Goal: Information Seeking & Learning: Learn about a topic

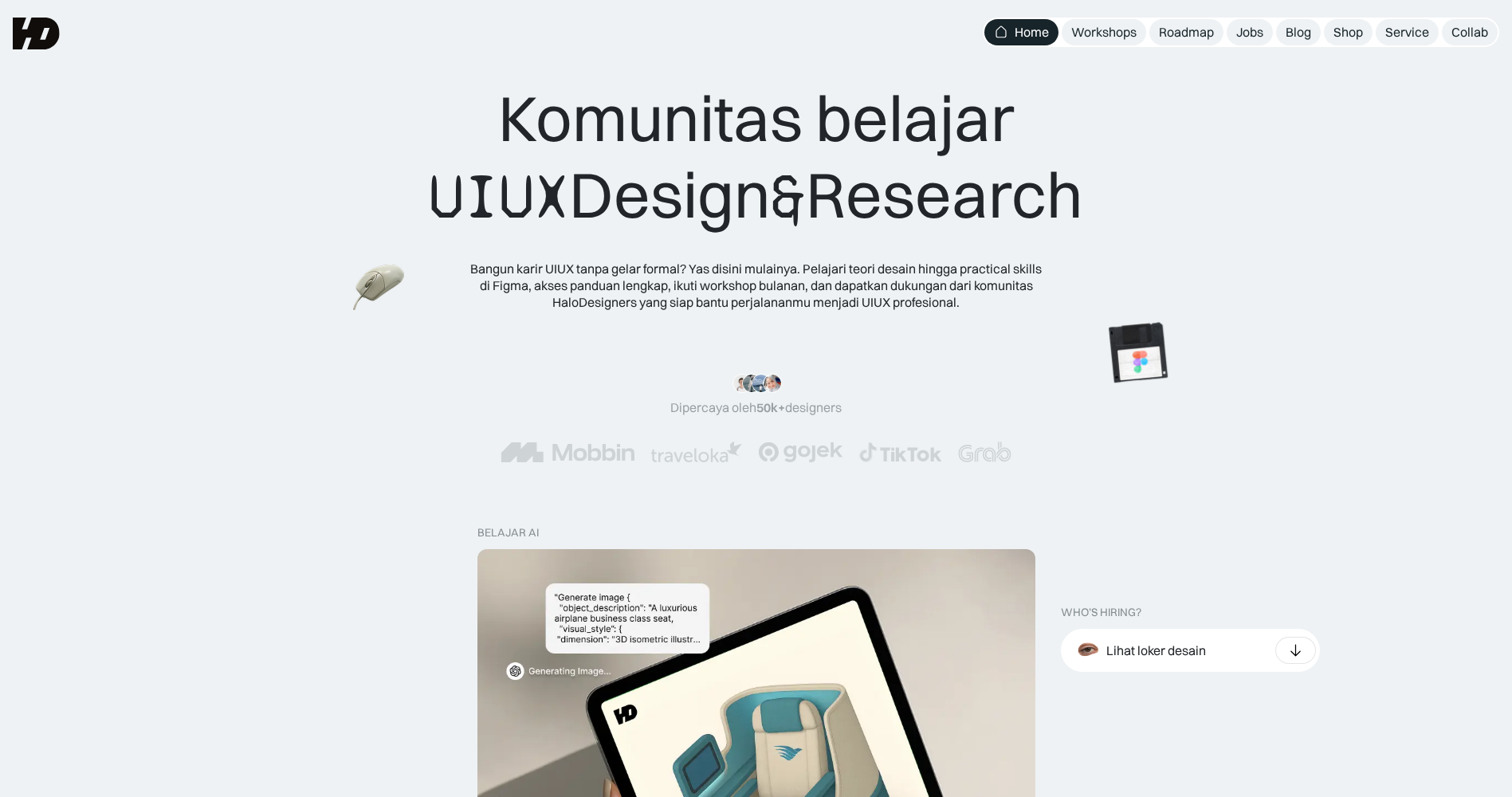
click at [692, 164] on div "Komunitas belajar UIUX Design & Research" at bounding box center [756, 157] width 655 height 155
click at [1283, 260] on div "Komunitas belajar UIUX Design & Research Bangun karir UIUX tanpa gelar formal? …" at bounding box center [756, 195] width 1384 height 230
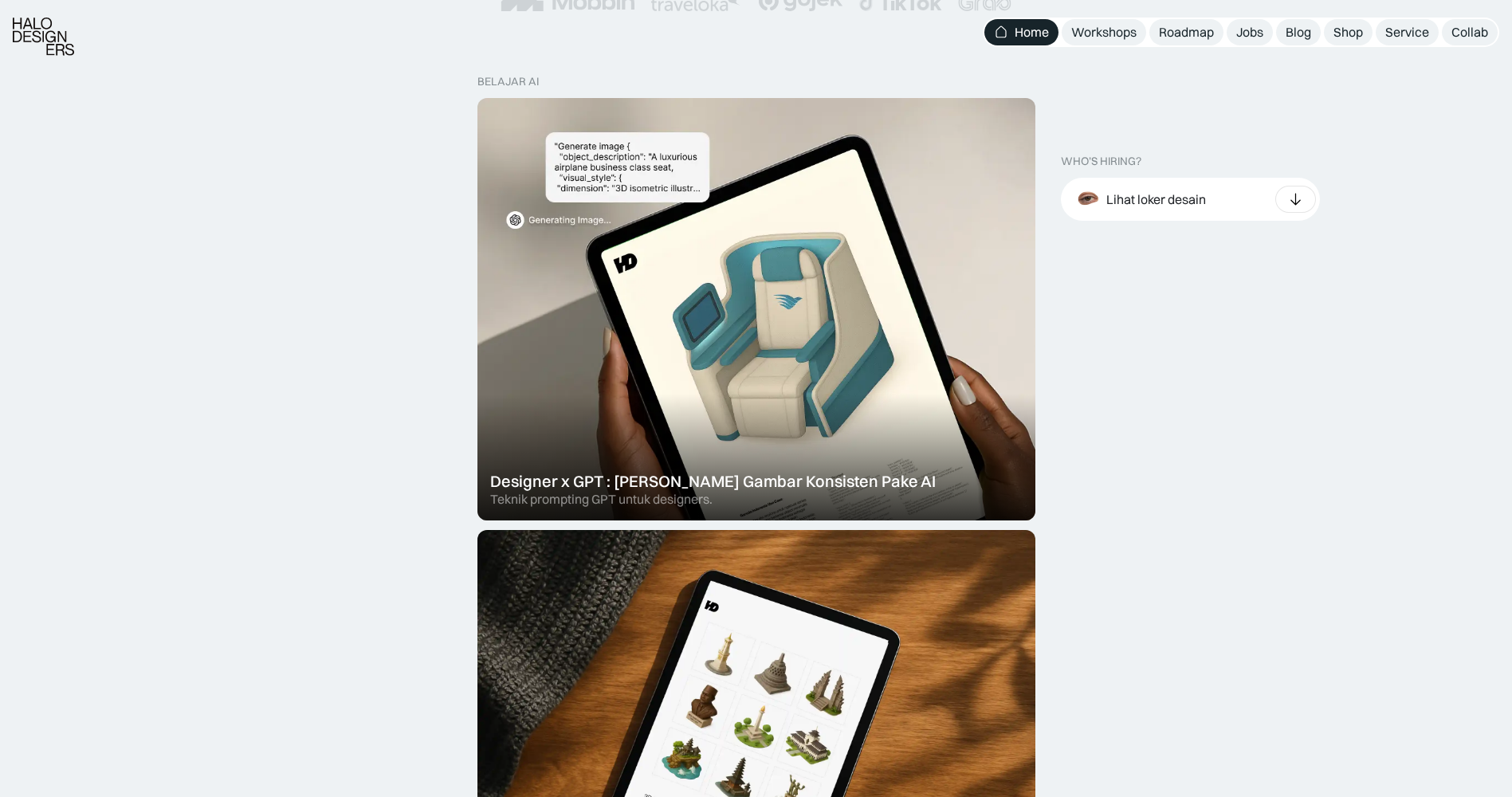
scroll to position [479, 0]
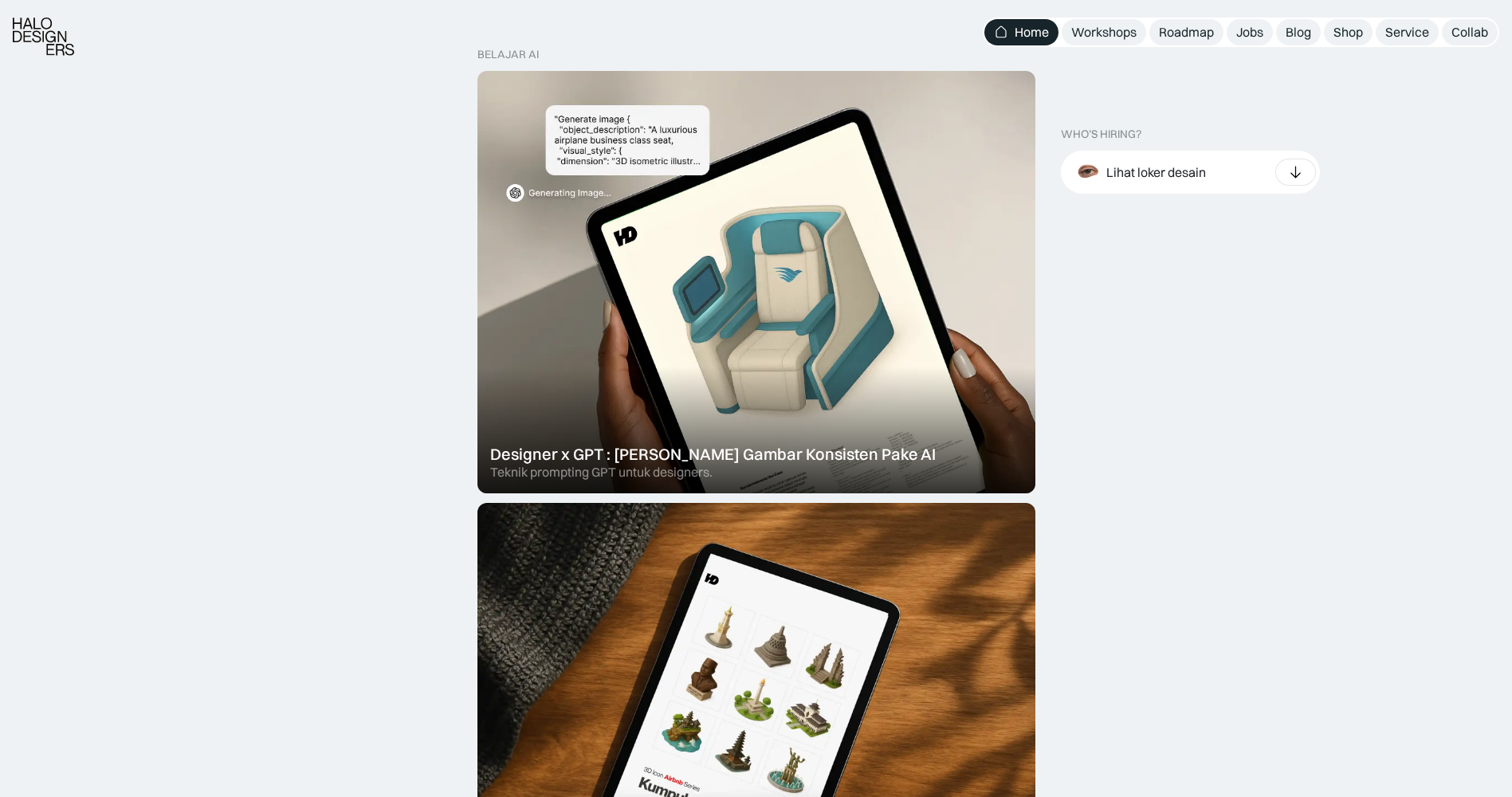
click at [1234, 166] on div "Lihat loker desain" at bounding box center [1191, 172] width 259 height 43
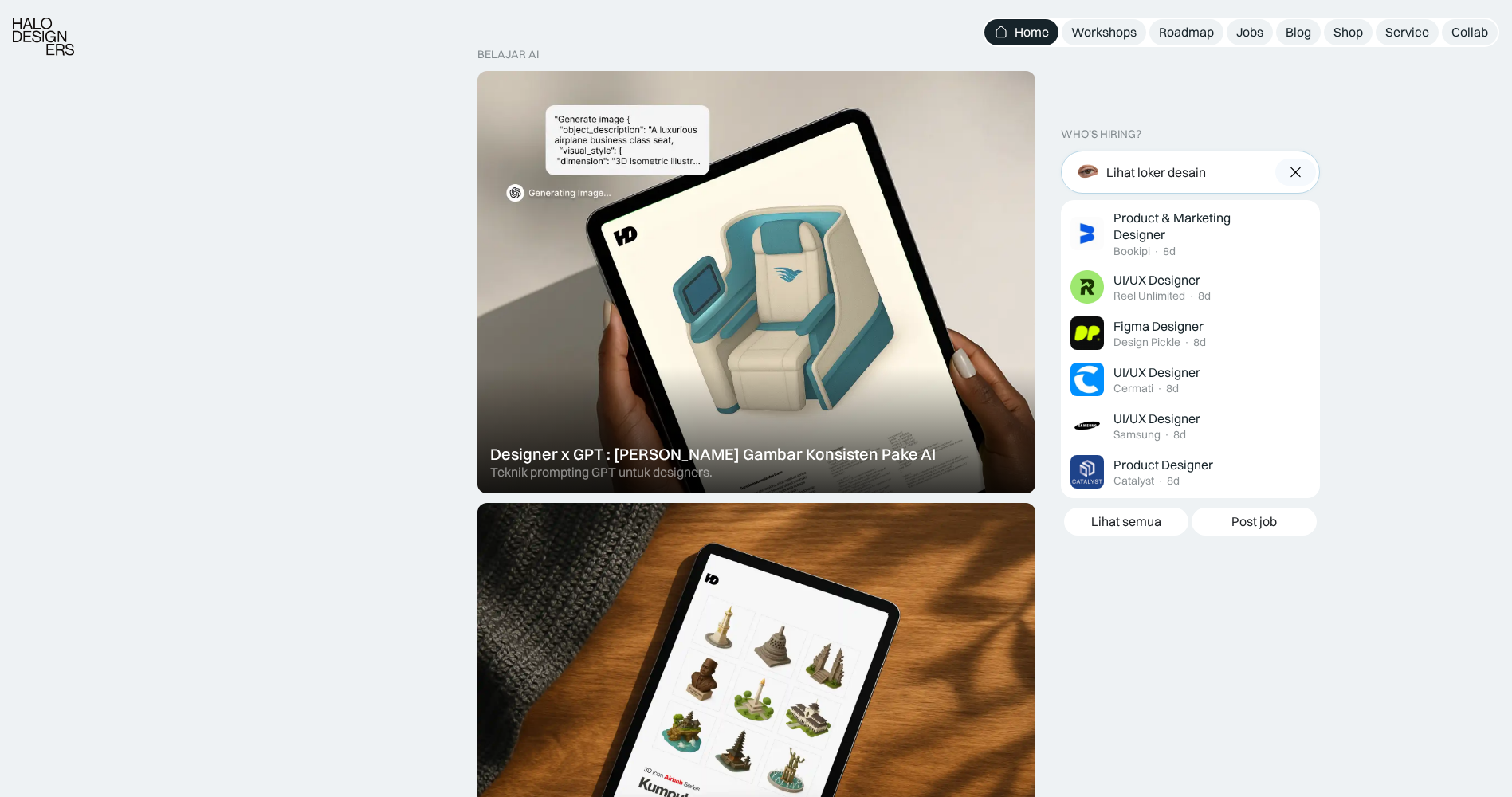
click at [1234, 166] on div "Lihat loker desain" at bounding box center [1191, 172] width 259 height 43
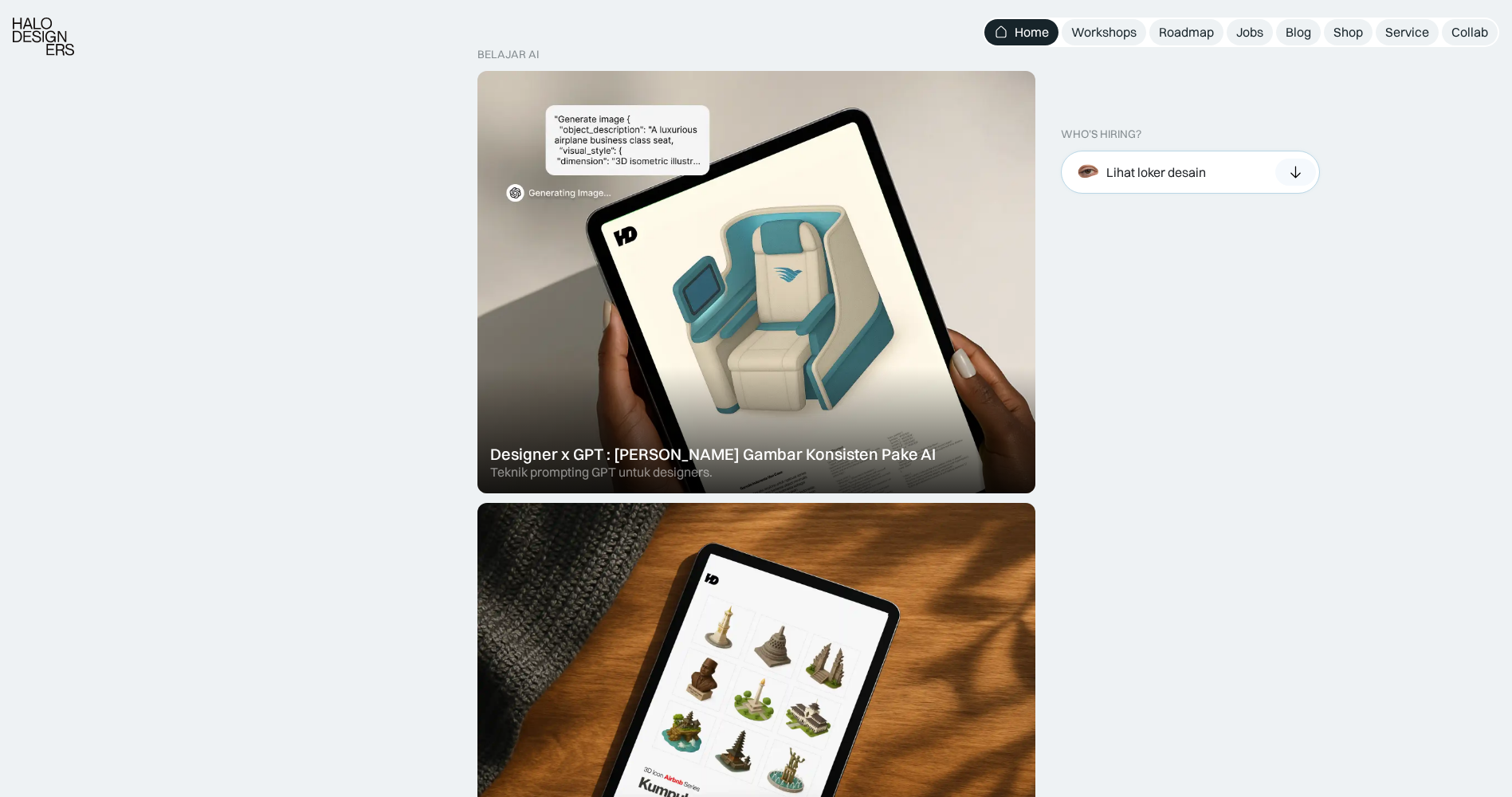
click at [1234, 166] on div "Lihat loker desain" at bounding box center [1191, 172] width 259 height 43
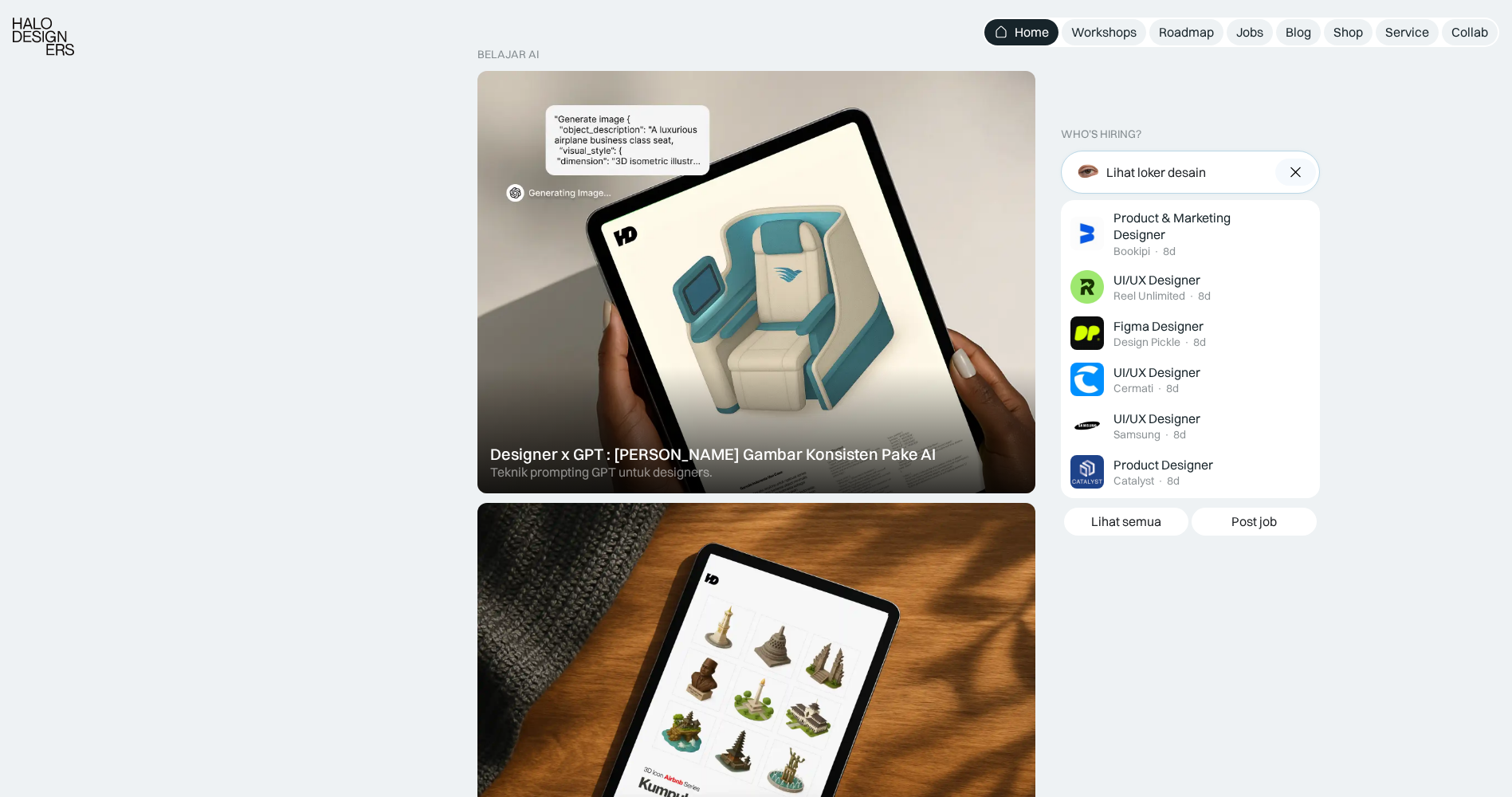
click at [1234, 166] on div "Lihat loker desain" at bounding box center [1191, 172] width 259 height 43
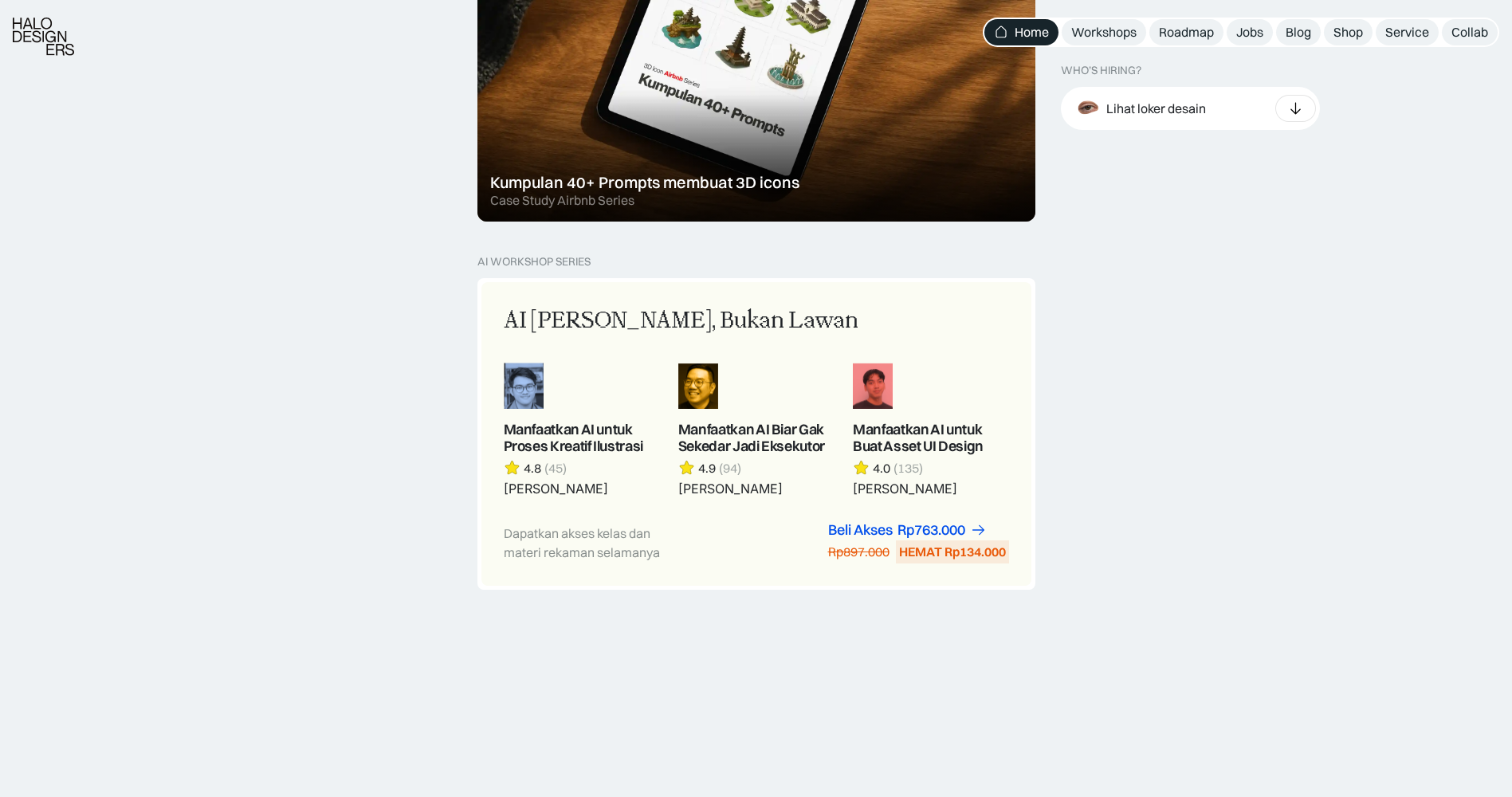
scroll to position [1196, 0]
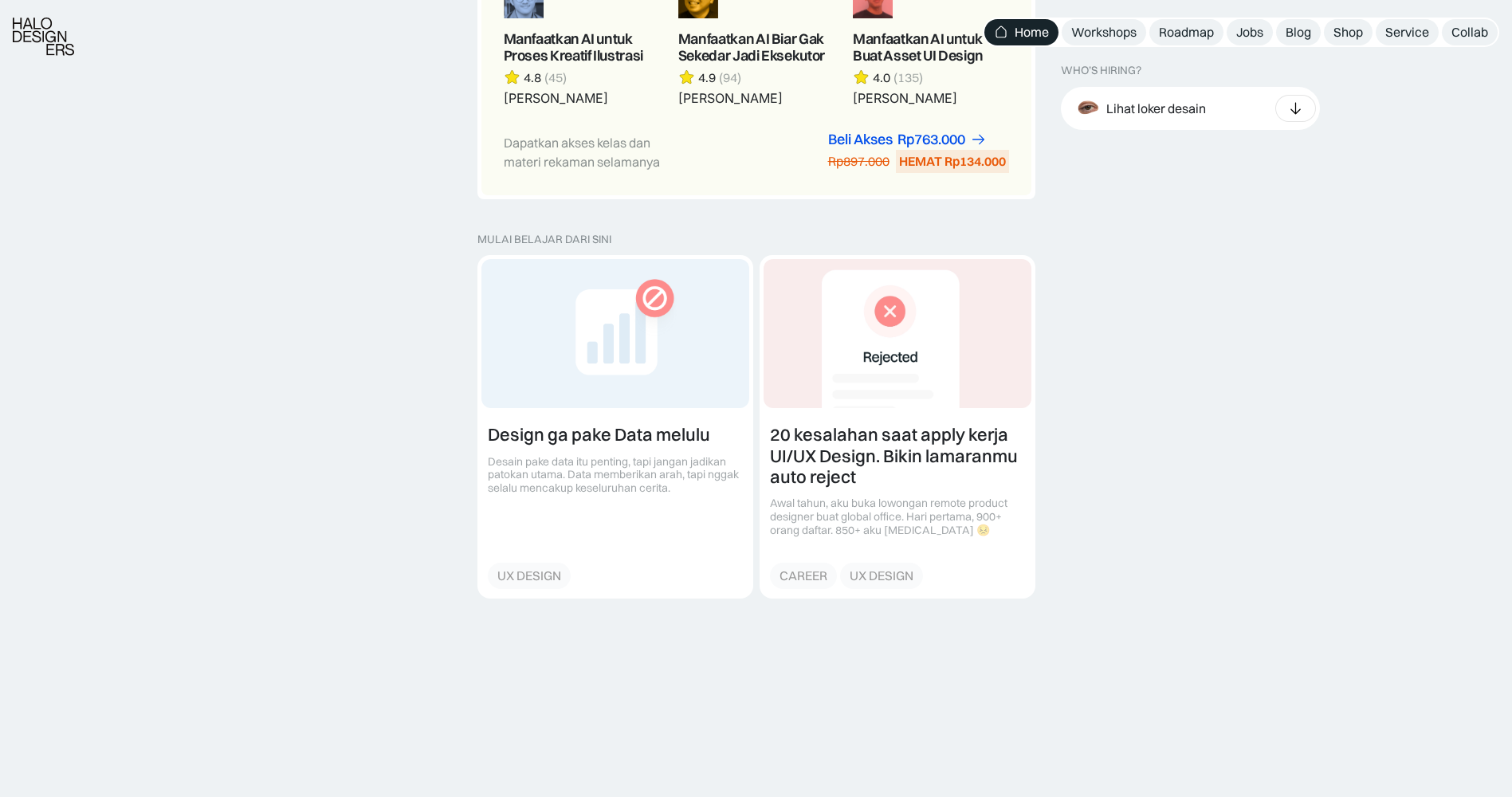
scroll to position [1595, 0]
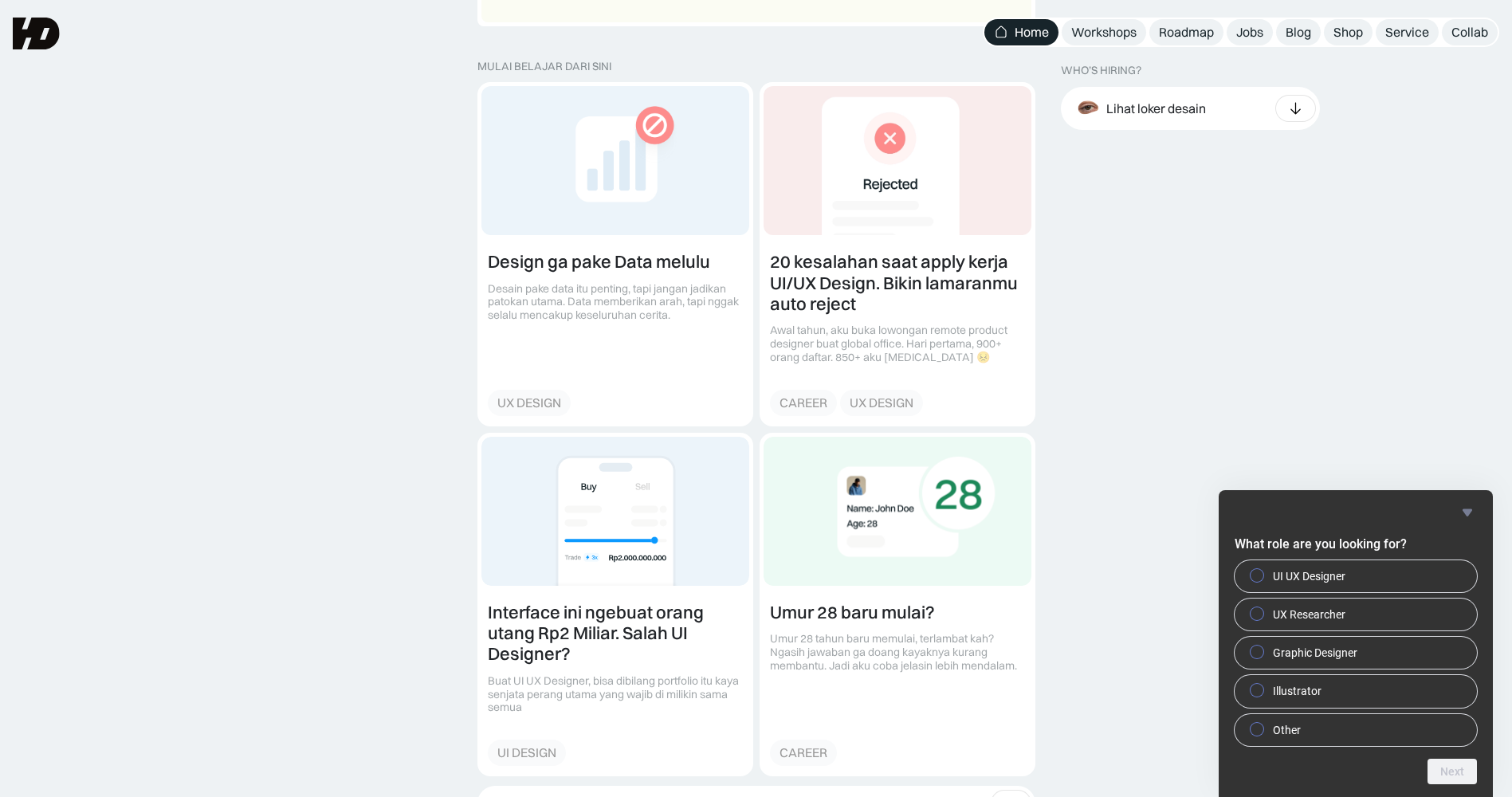
scroll to position [1674, 0]
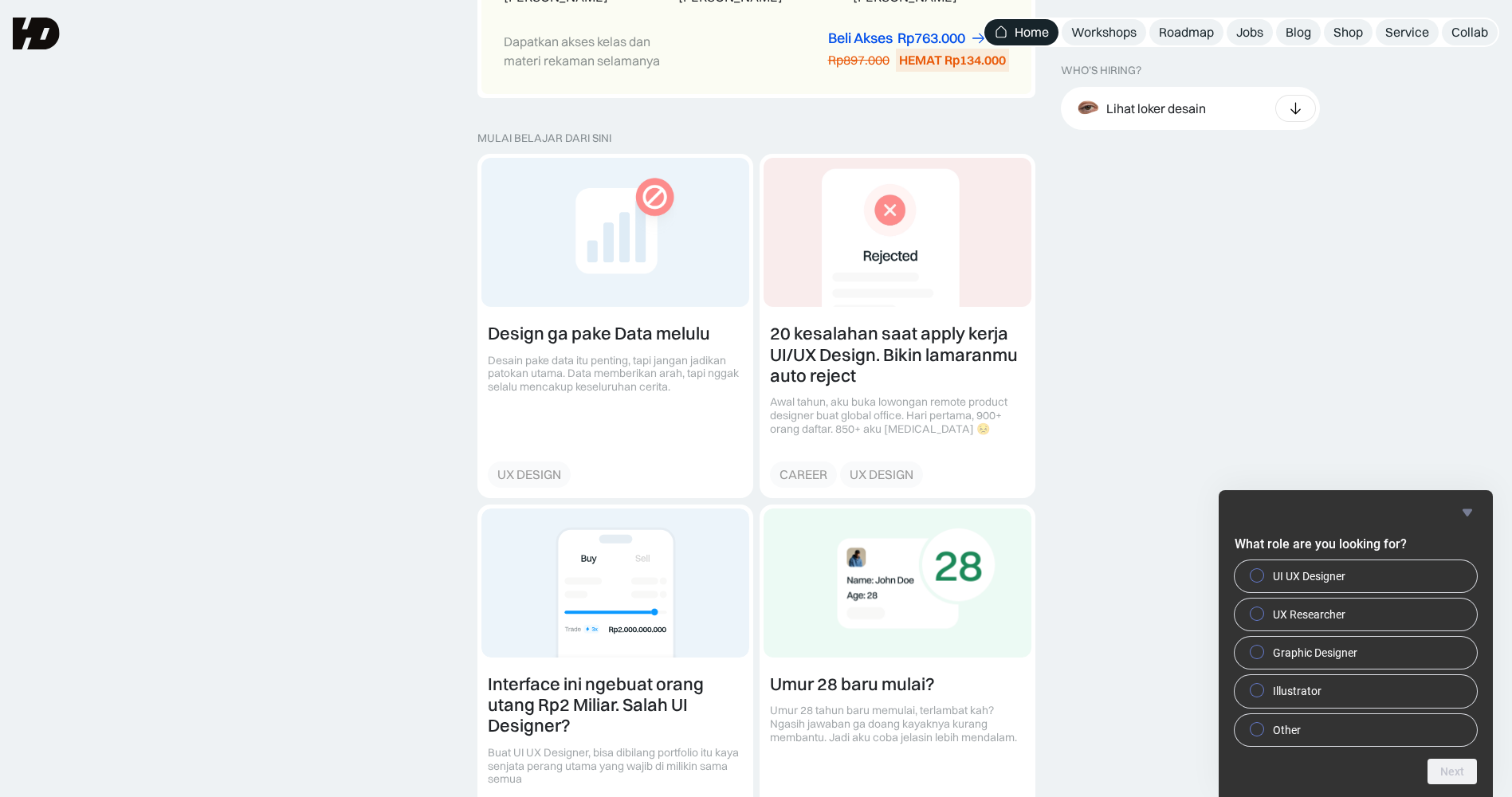
click at [1458, 509] on icon "Hide survey" at bounding box center [1467, 512] width 20 height 20
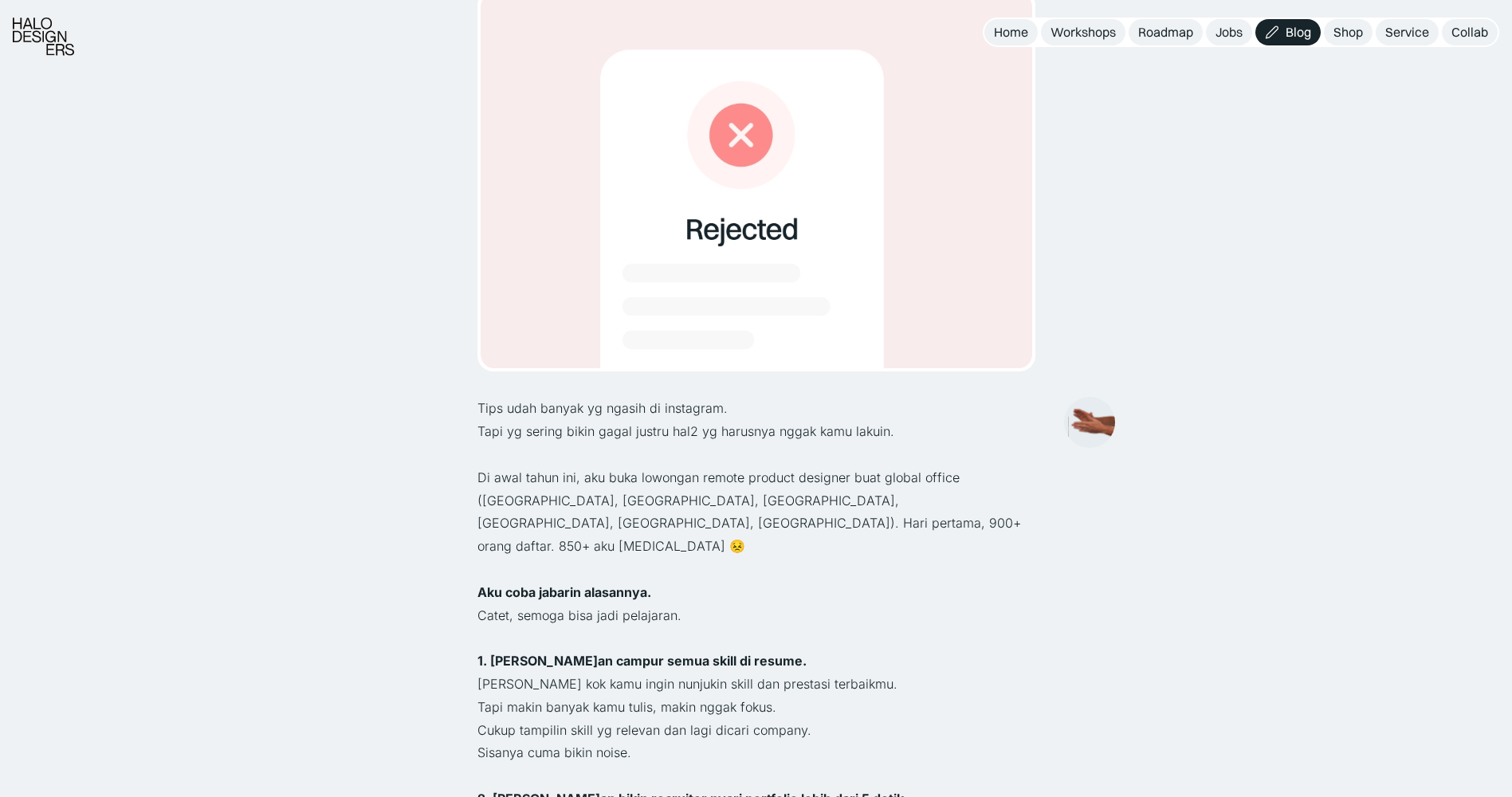
scroll to position [319, 0]
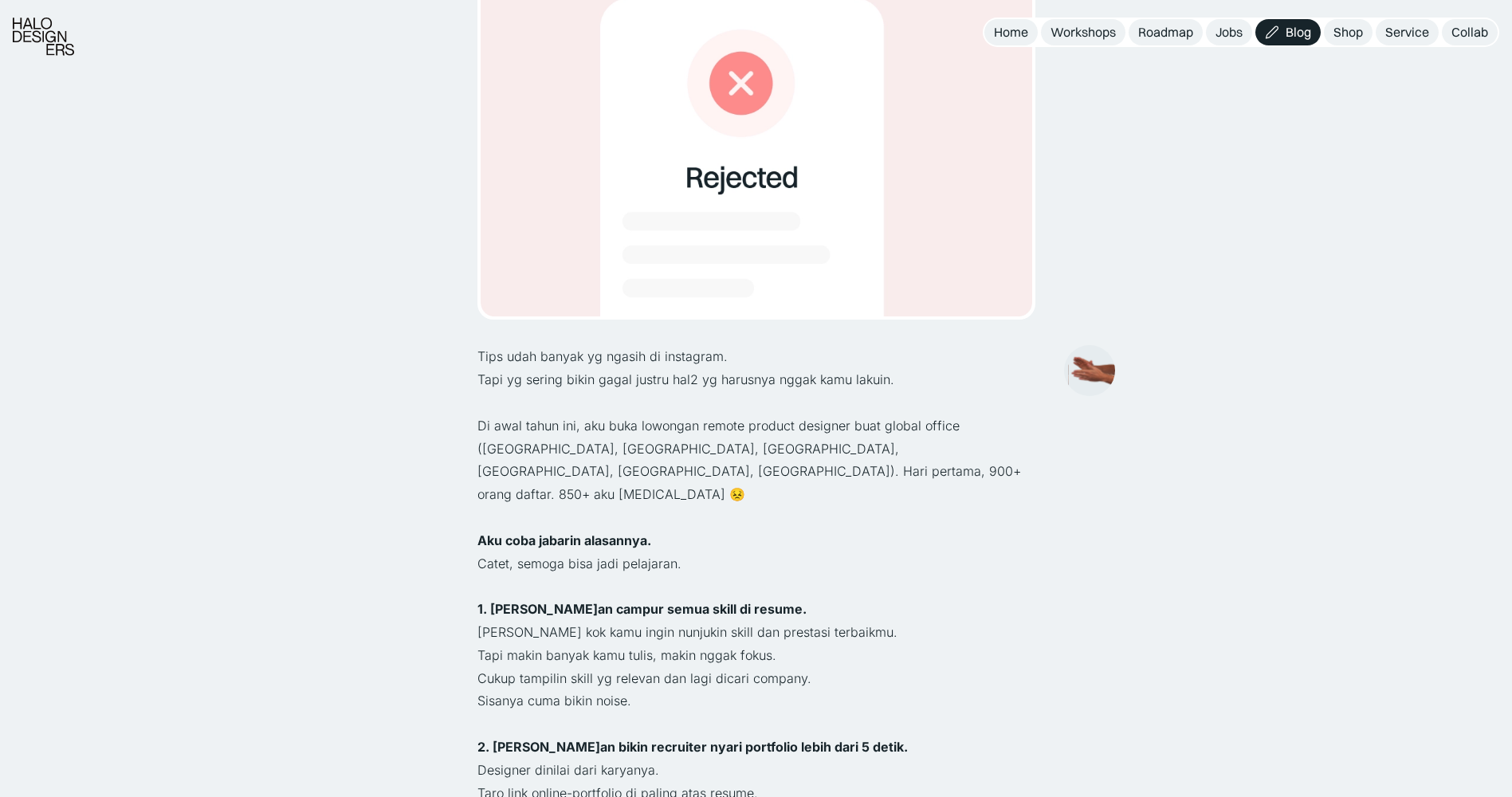
click at [746, 530] on p "Aku coba jabarin alasannya." at bounding box center [756, 541] width 558 height 23
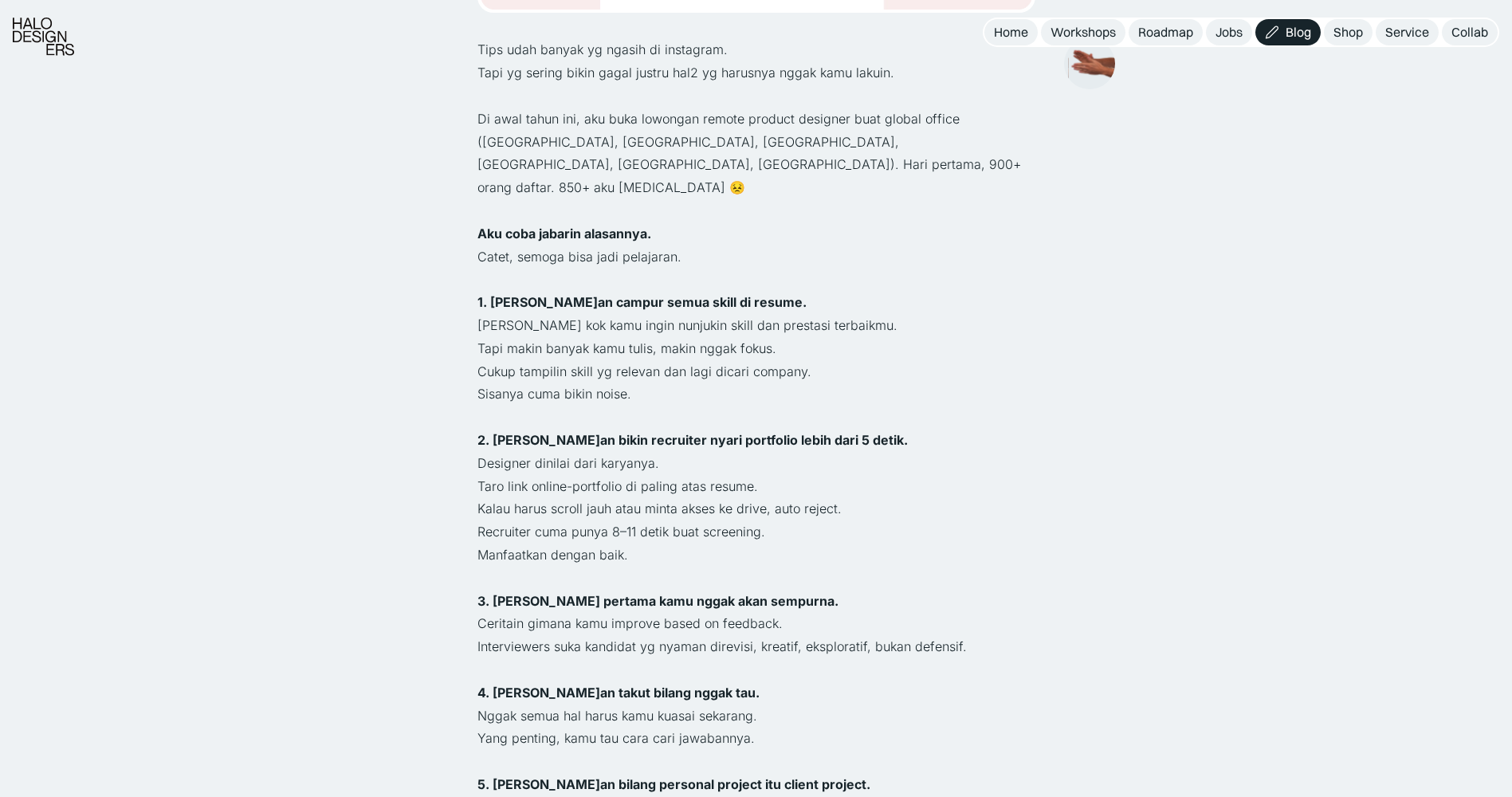
scroll to position [638, 0]
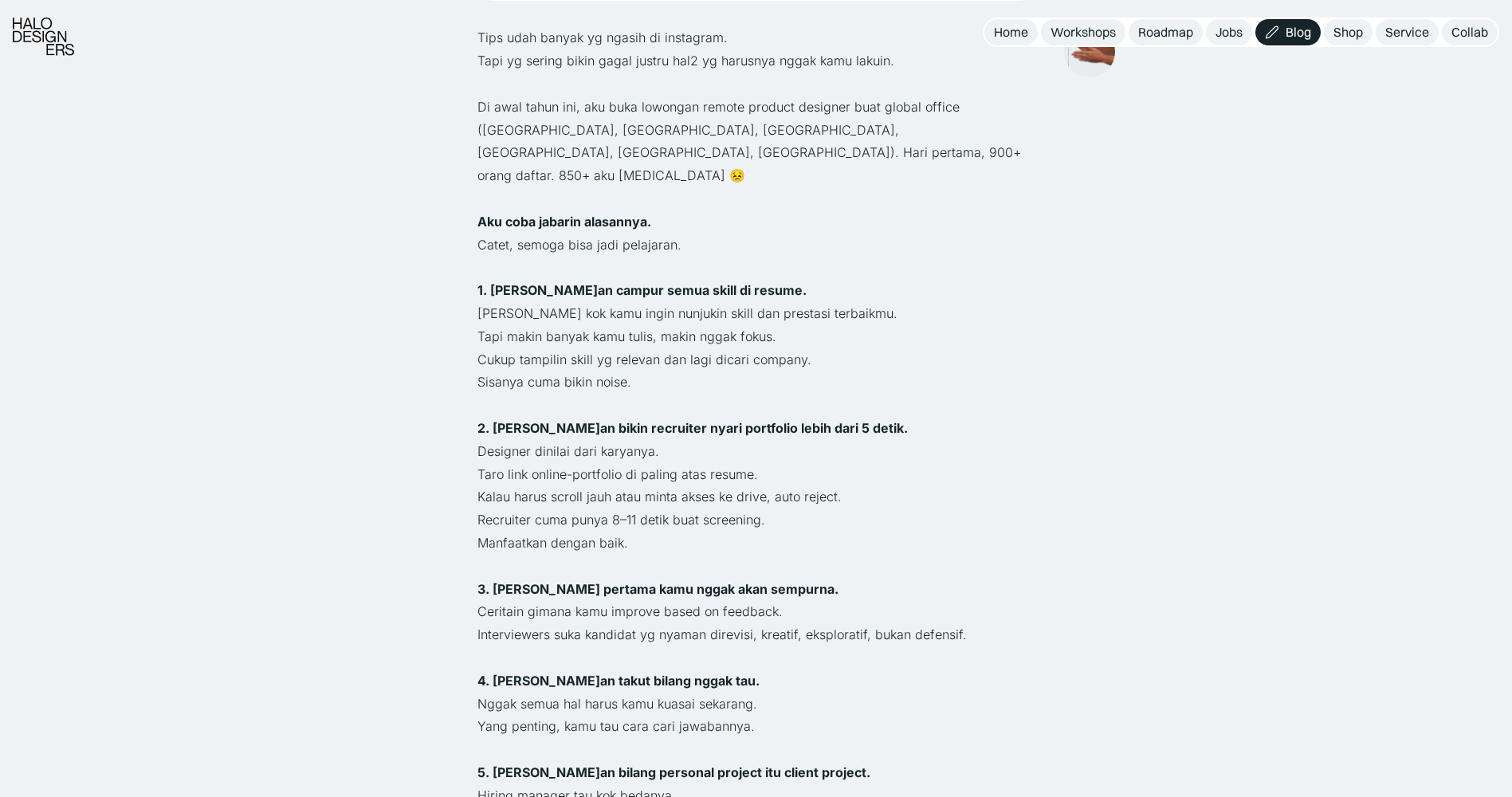
click at [947, 440] on p "Designer dinilai dari karyanya." at bounding box center [756, 452] width 558 height 23
click at [922, 440] on p "Designer dinilai dari karyanya." at bounding box center [756, 452] width 558 height 23
click at [911, 440] on p "Designer dinilai dari karyanya." at bounding box center [756, 452] width 558 height 23
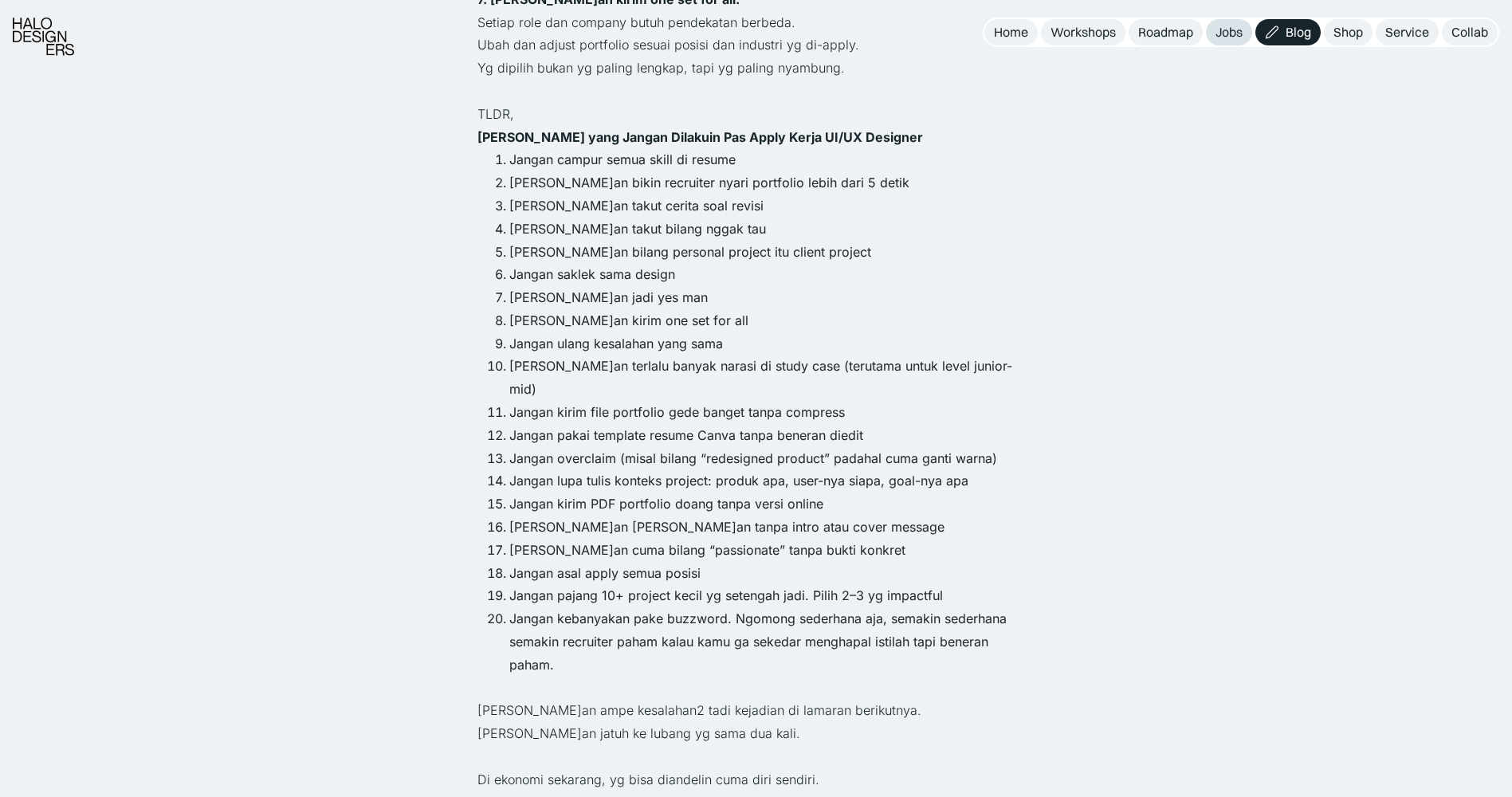
scroll to position [1674, 0]
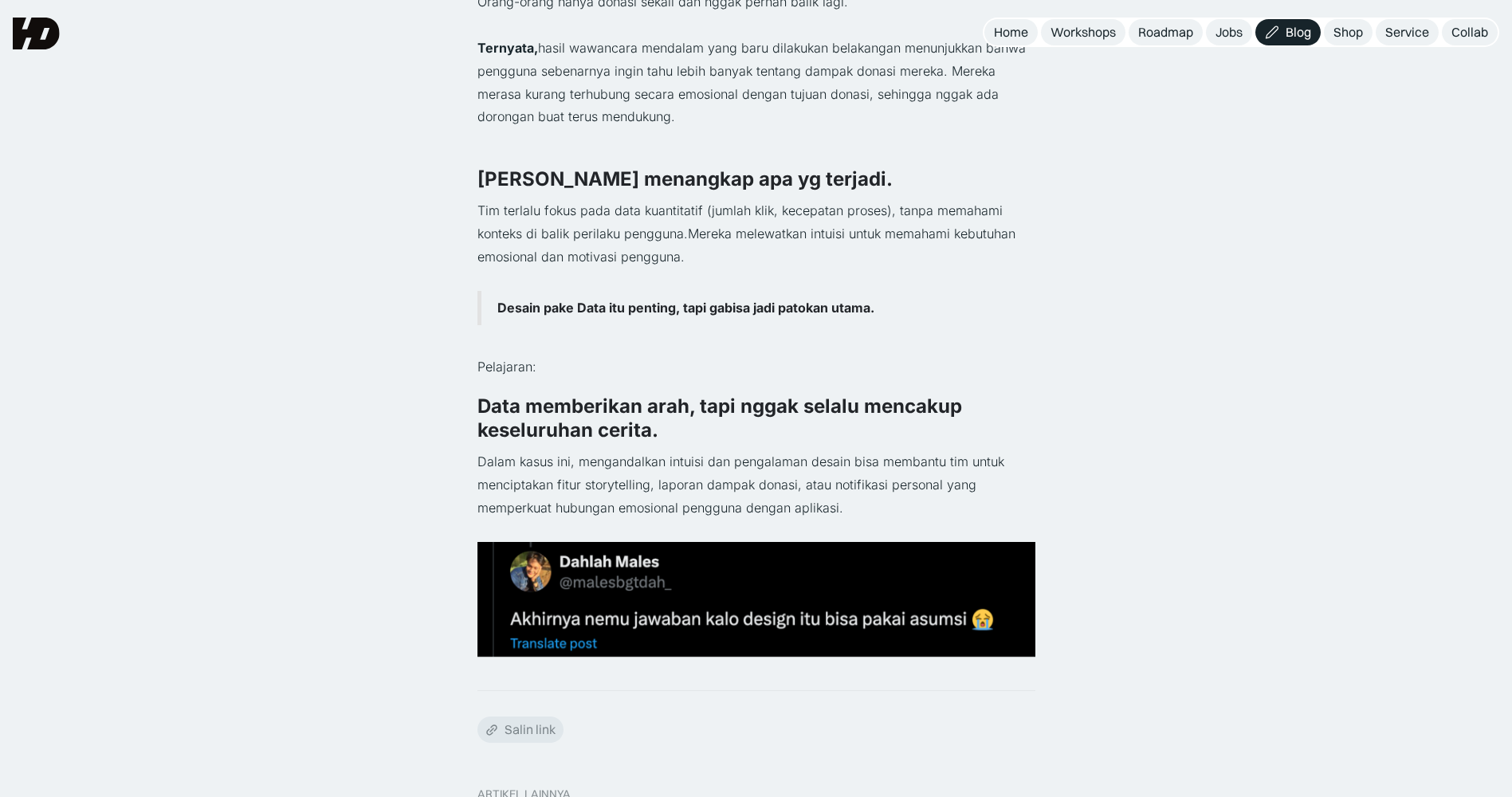
scroll to position [822, 0]
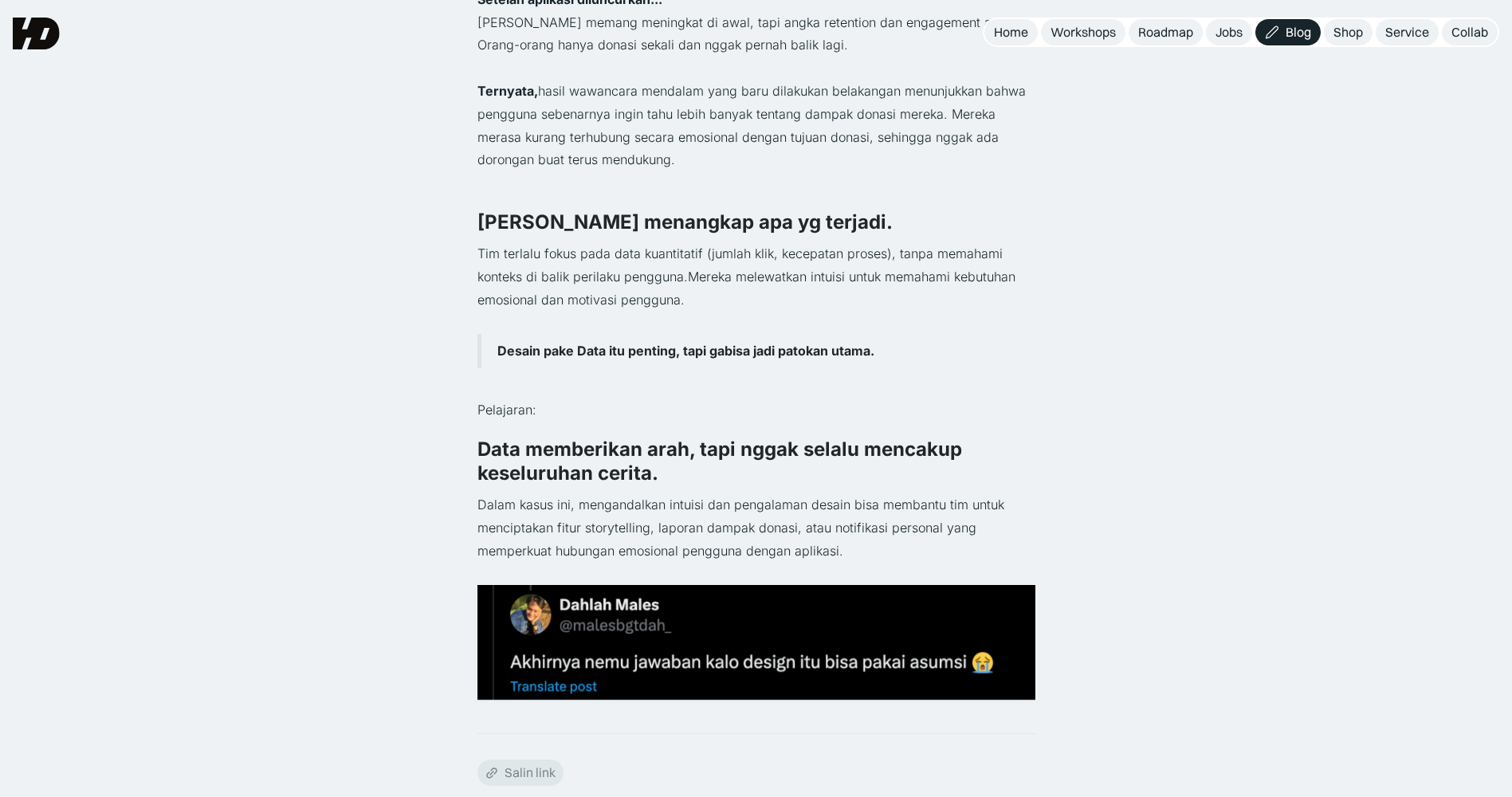
click at [312, 434] on div "Kembali Design ga pake Data melulu UX Design · 5 Menit Contoh Kasus: Sebuah tim…" at bounding box center [756, 705] width 1512 height 3055
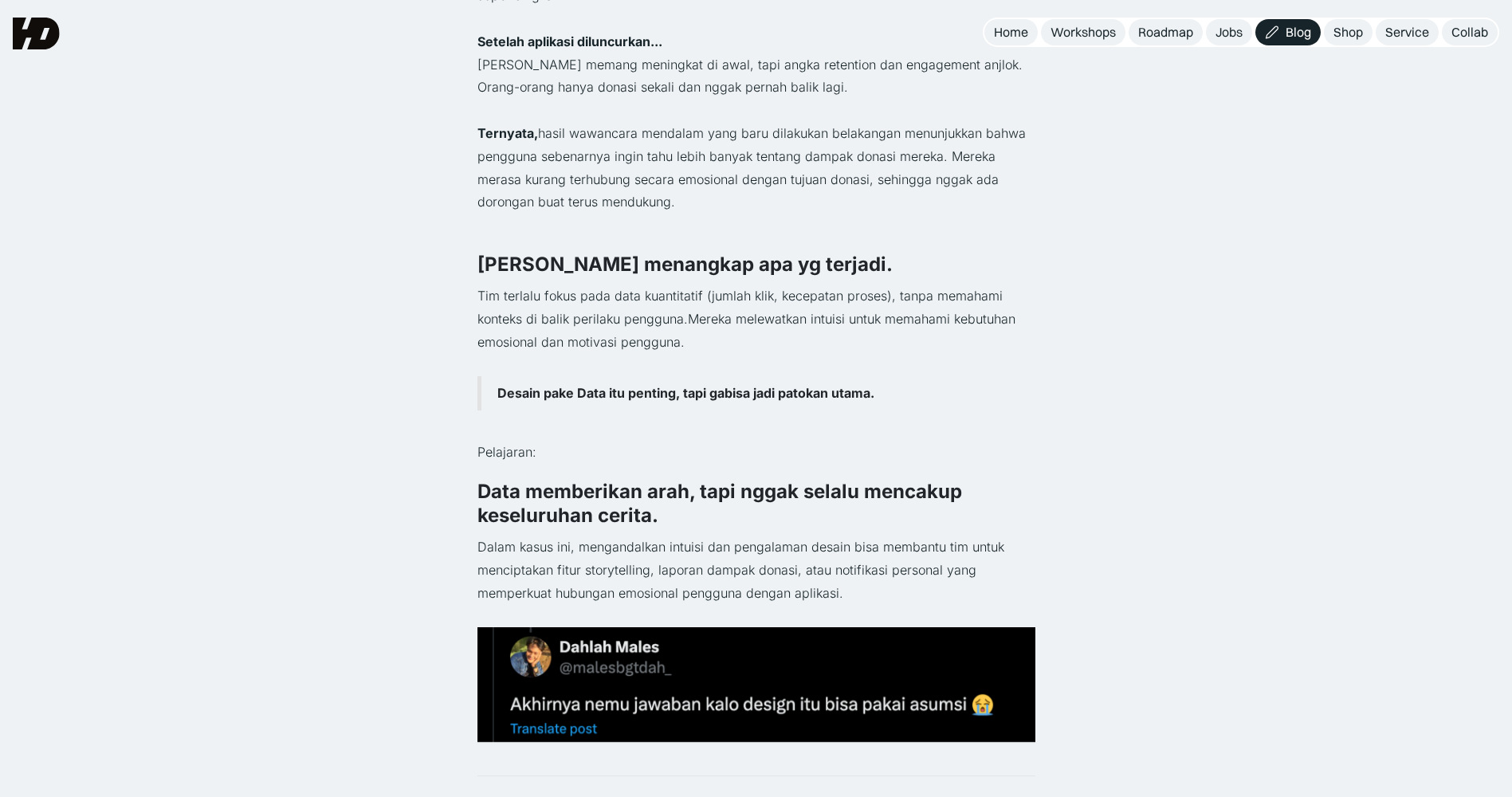
scroll to position [742, 0]
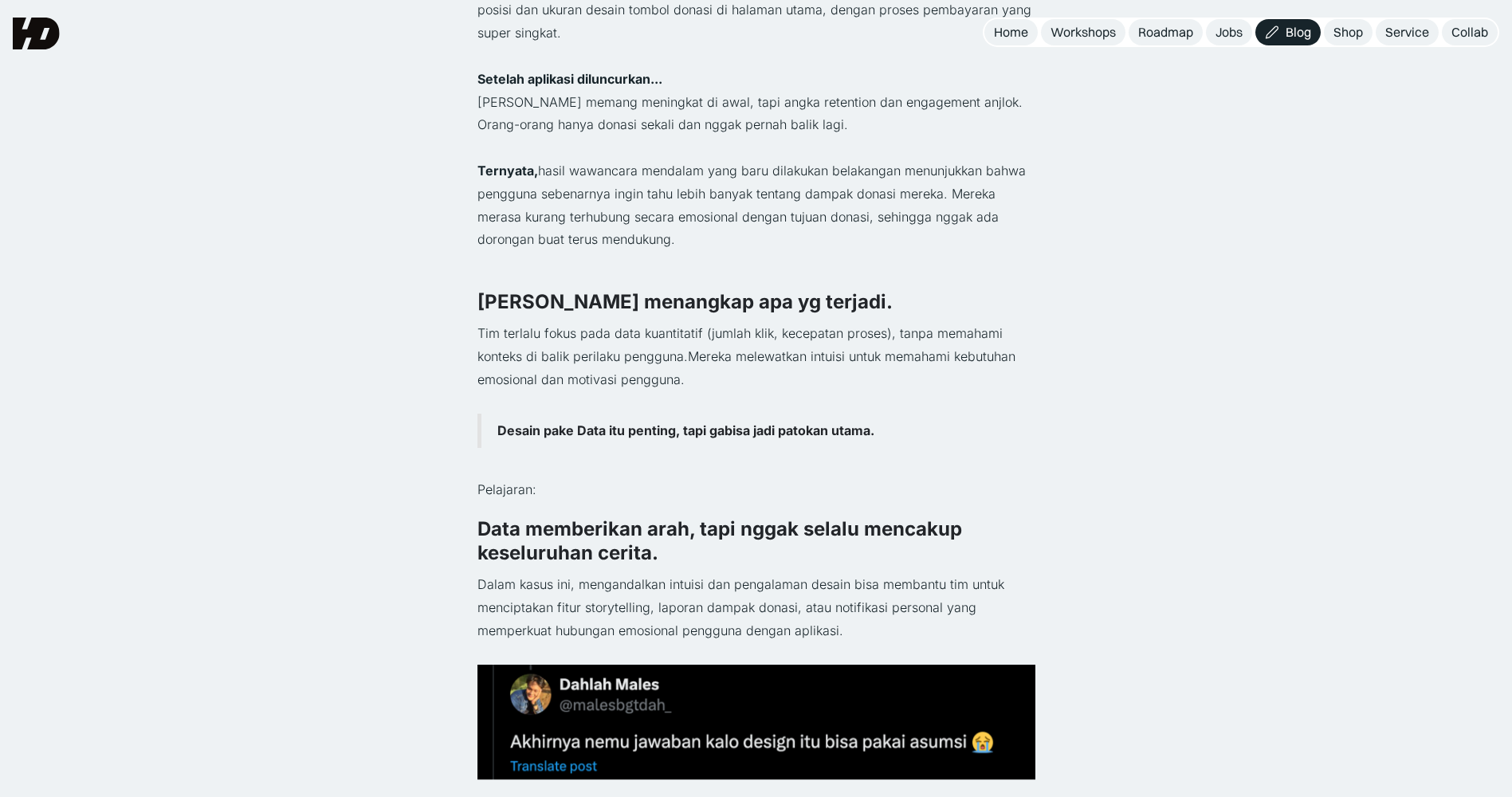
click at [347, 293] on div "Kembali Design ga pake Data melulu UX Design · 5 Menit Contoh Kasus: Sebuah tim…" at bounding box center [756, 785] width 1512 height 3055
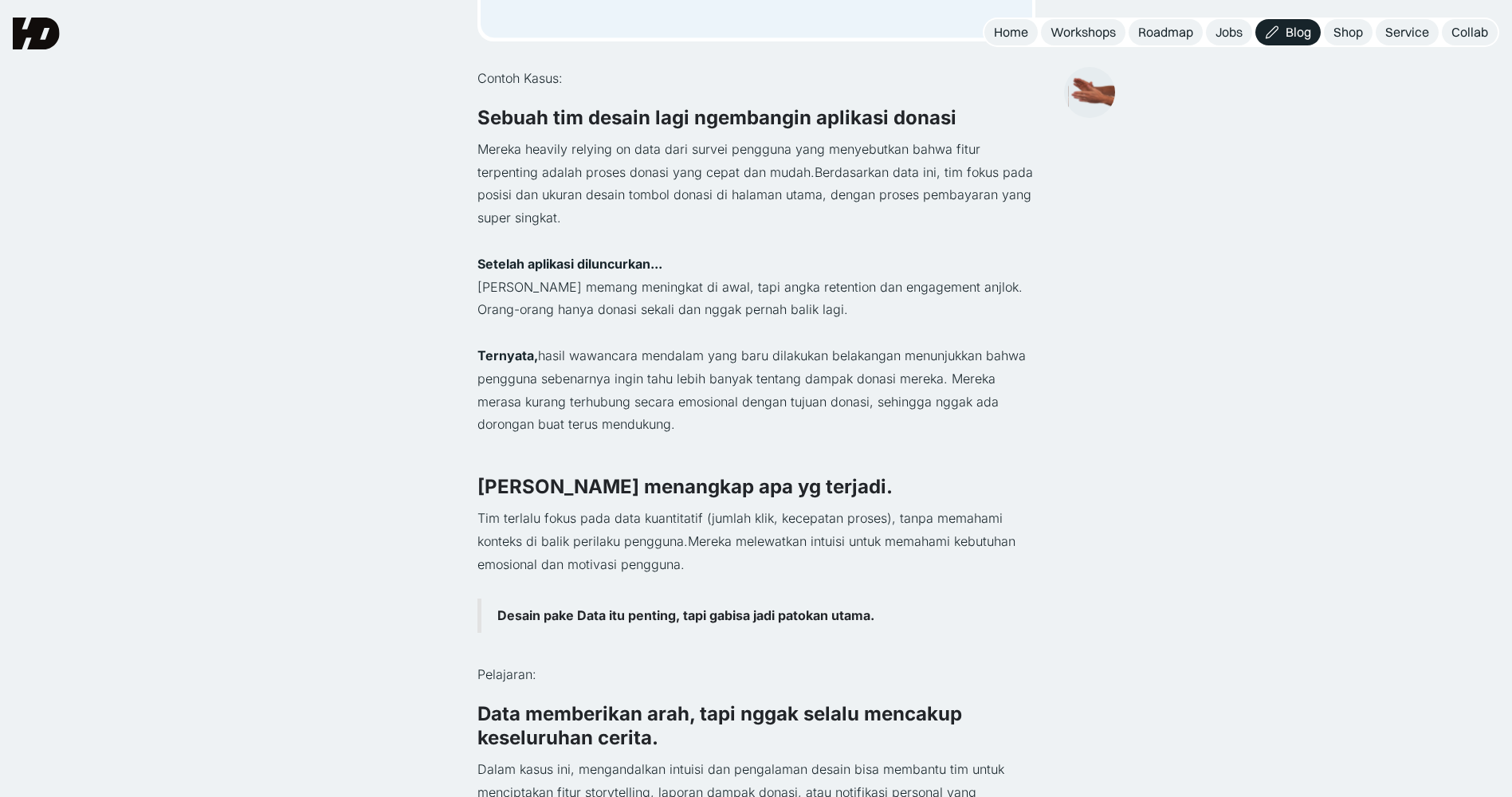
scroll to position [503, 0]
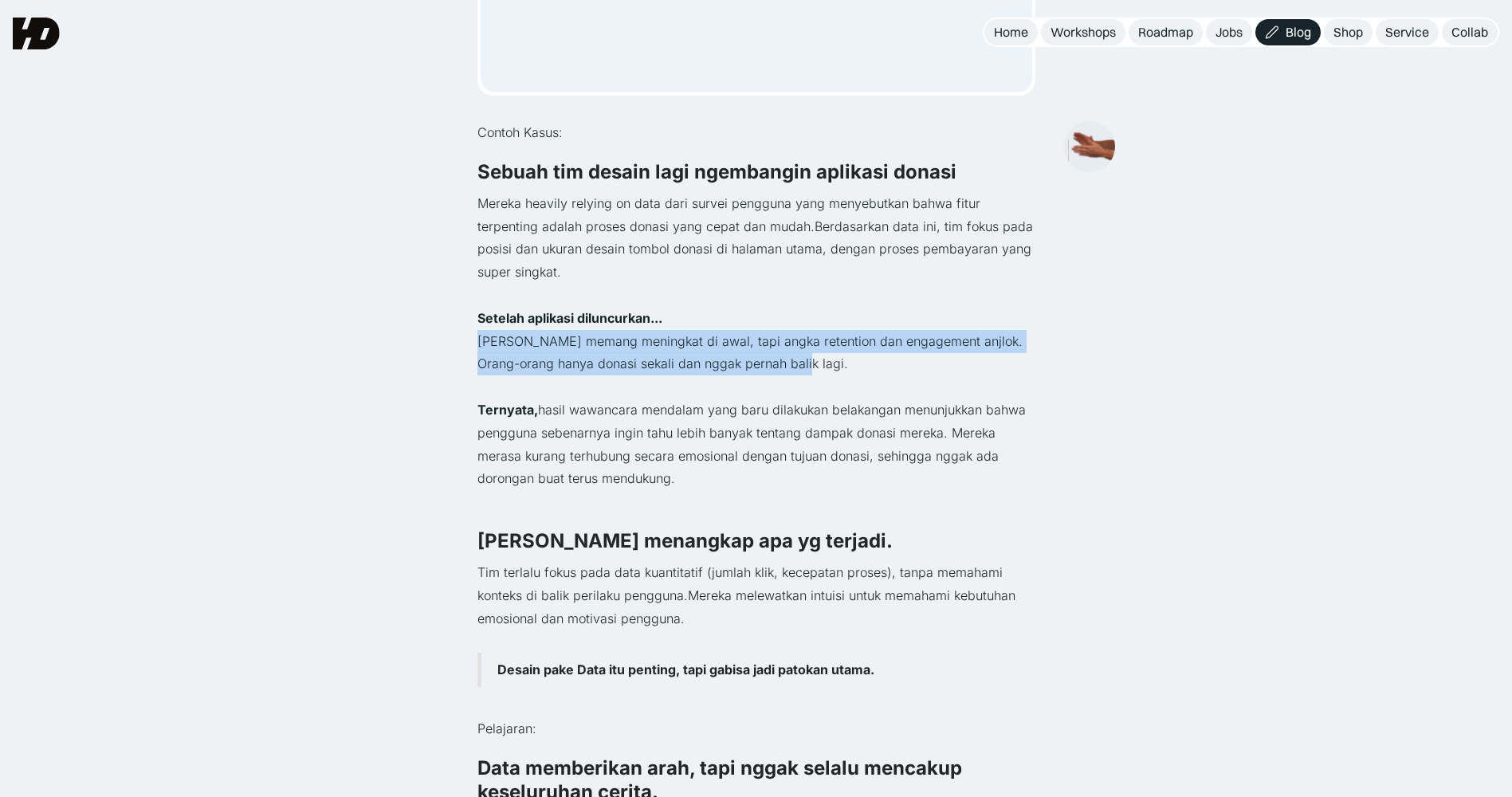
drag, startPoint x: 473, startPoint y: 339, endPoint x: 842, endPoint y: 357, distance: 369.4
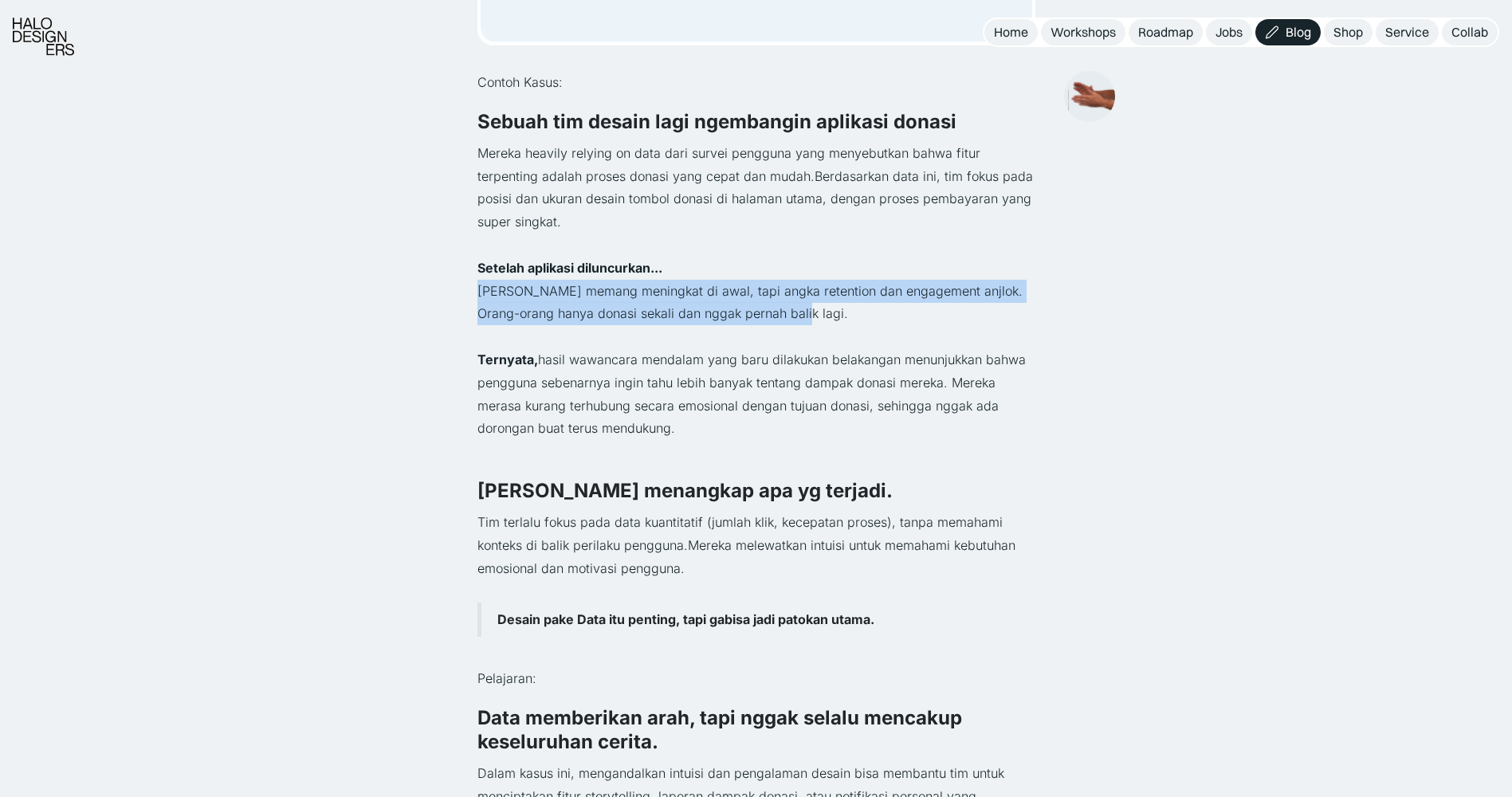
scroll to position [558, 0]
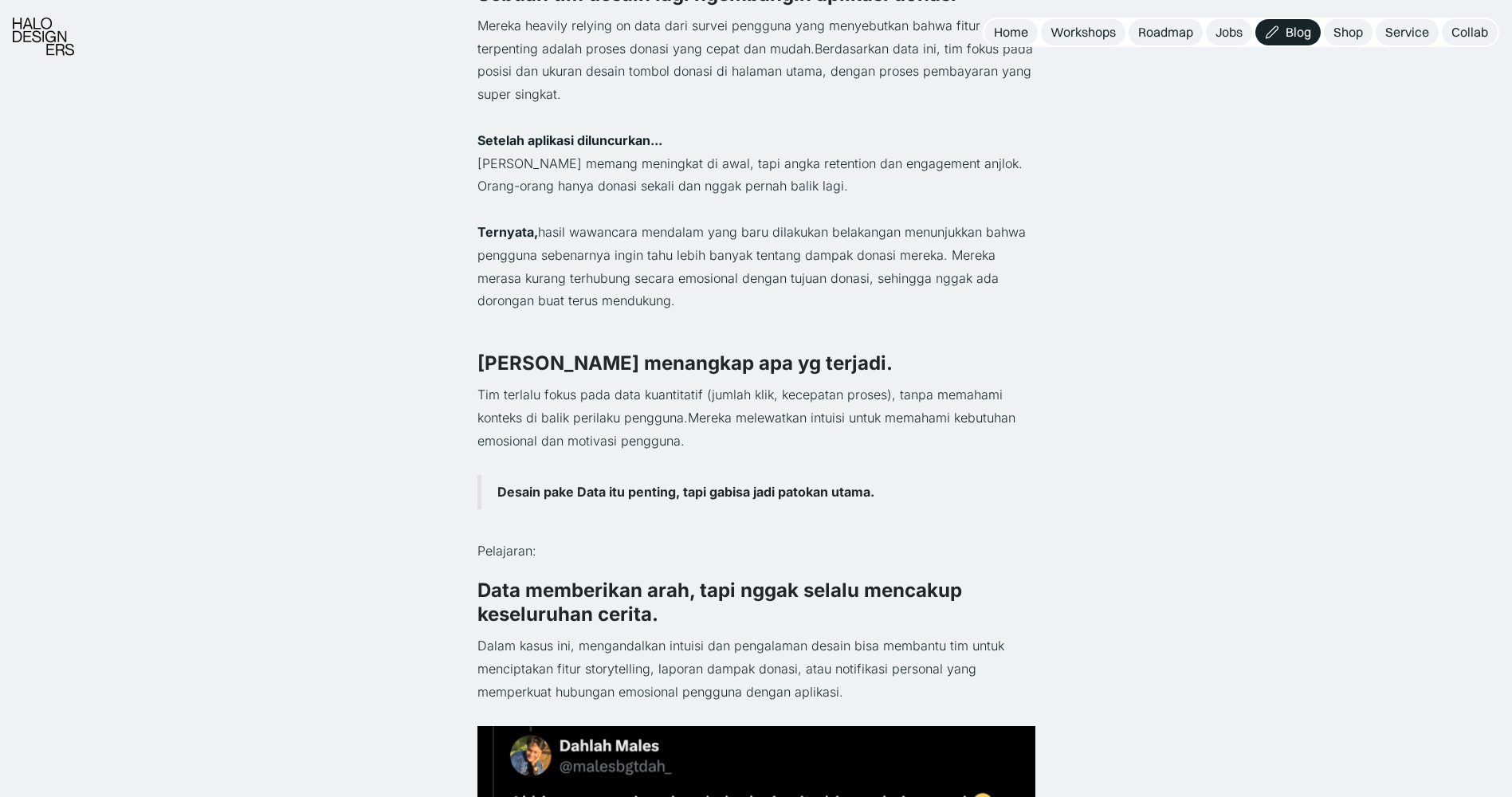
scroll to position [718, 0]
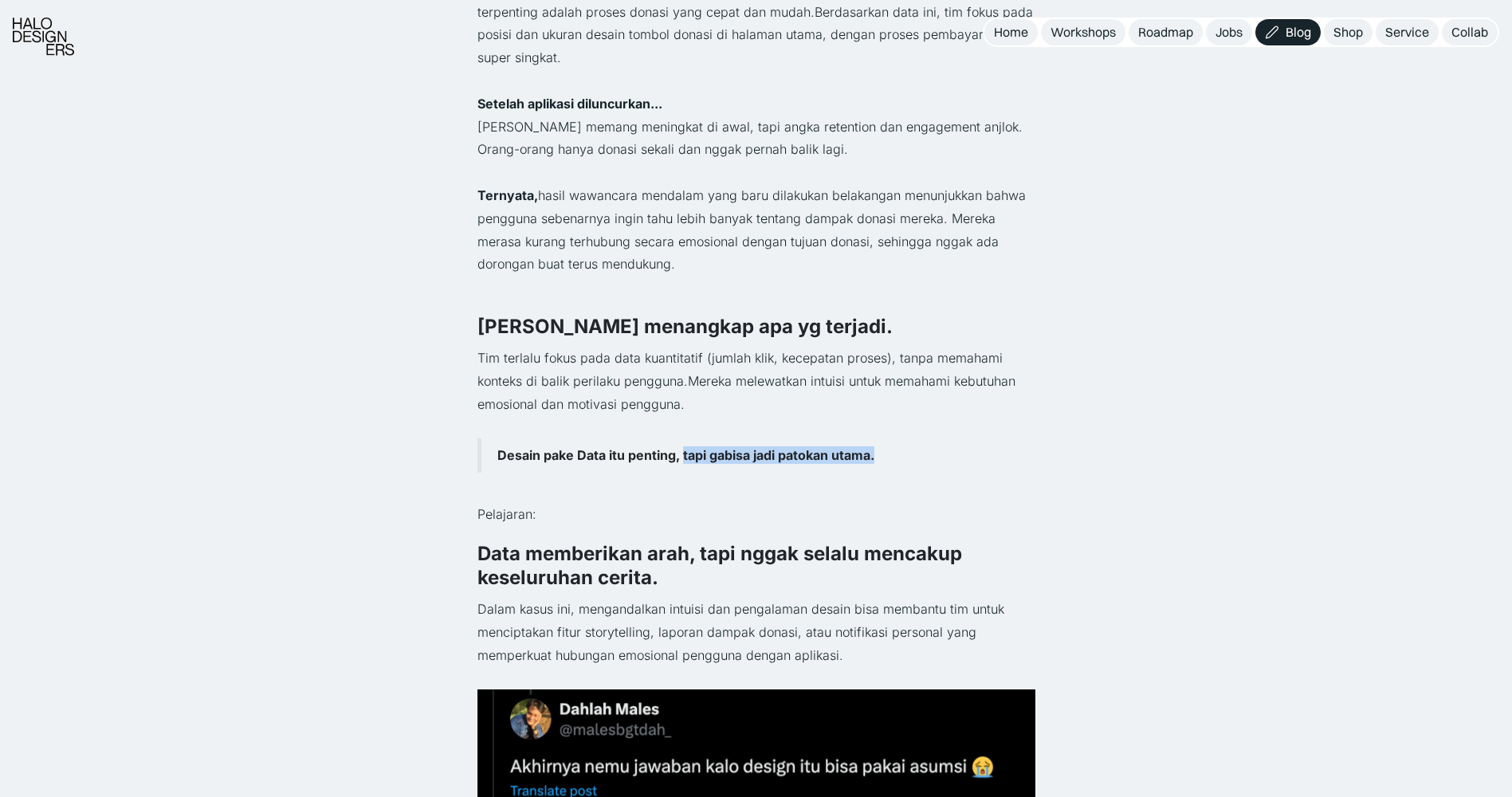
drag, startPoint x: 681, startPoint y: 458, endPoint x: 994, endPoint y: 460, distance: 313.0
click at [994, 460] on blockquote "Desain pake Data itu penting, tapi gabisa jadi patokan utama." at bounding box center [756, 455] width 558 height 34
drag, startPoint x: 994, startPoint y: 460, endPoint x: 979, endPoint y: 508, distance: 50.3
click at [979, 508] on p "Pelajaran:" at bounding box center [756, 514] width 558 height 23
click at [1024, 397] on p "Tim terlalu fokus pada data kuantitatif (jumlah klik, kecepatan proses), tanpa …" at bounding box center [756, 382] width 558 height 69
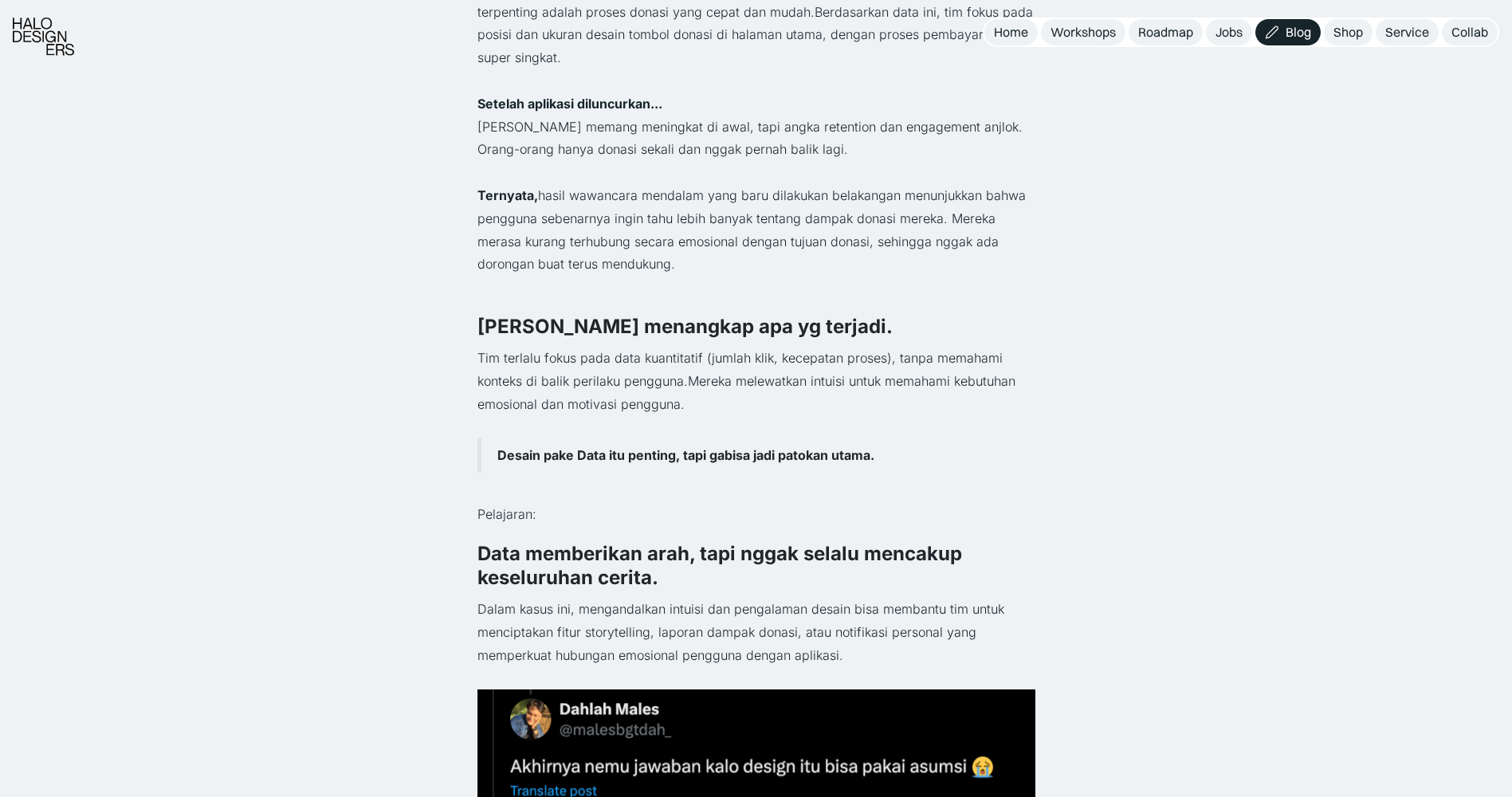
click at [1036, 393] on div "Kembali Design ga pake Data melulu UX Design · 5 Menit Contoh Kasus: Sebuah tim…" at bounding box center [756, 809] width 1512 height 3055
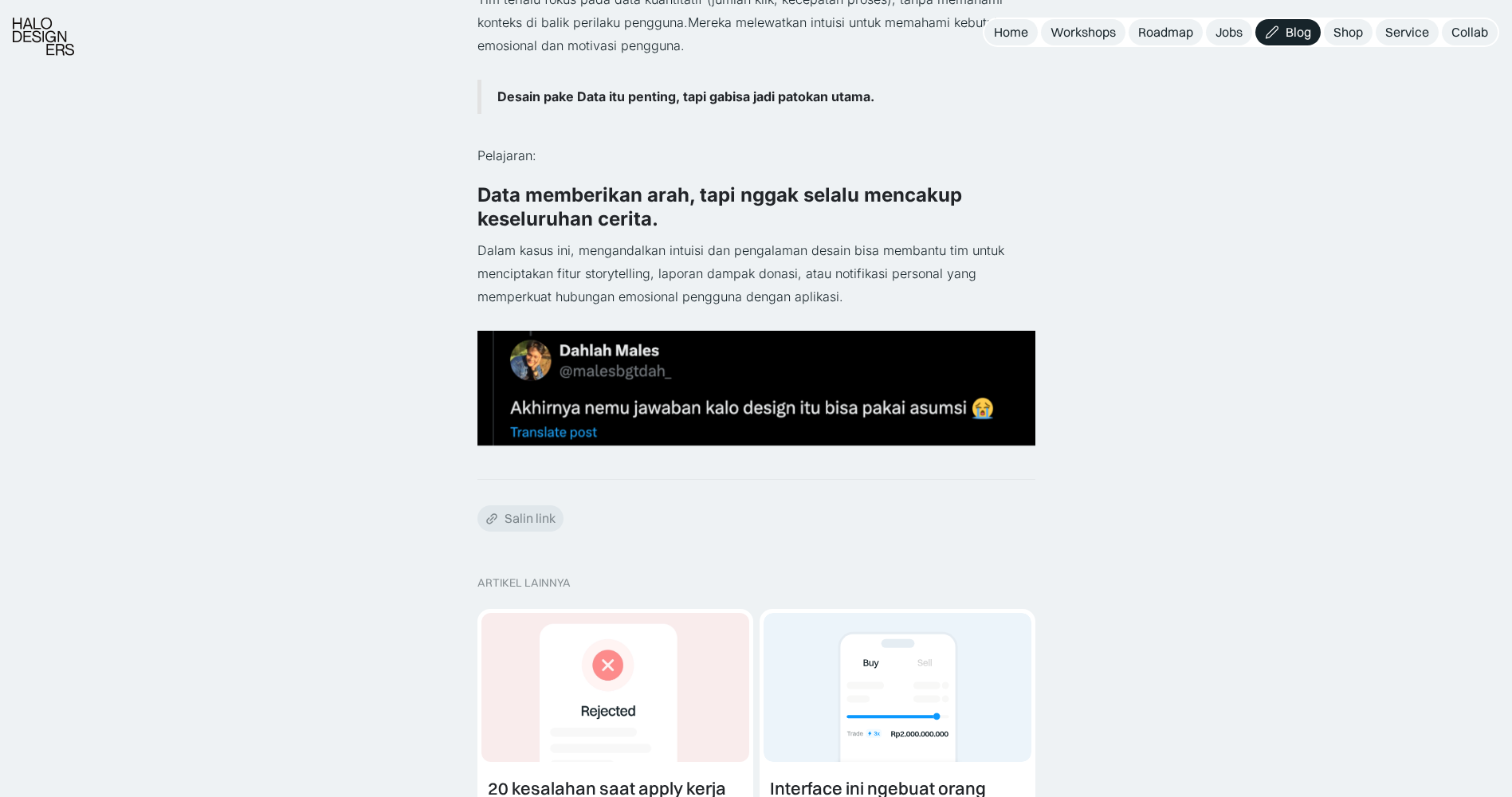
scroll to position [1116, 0]
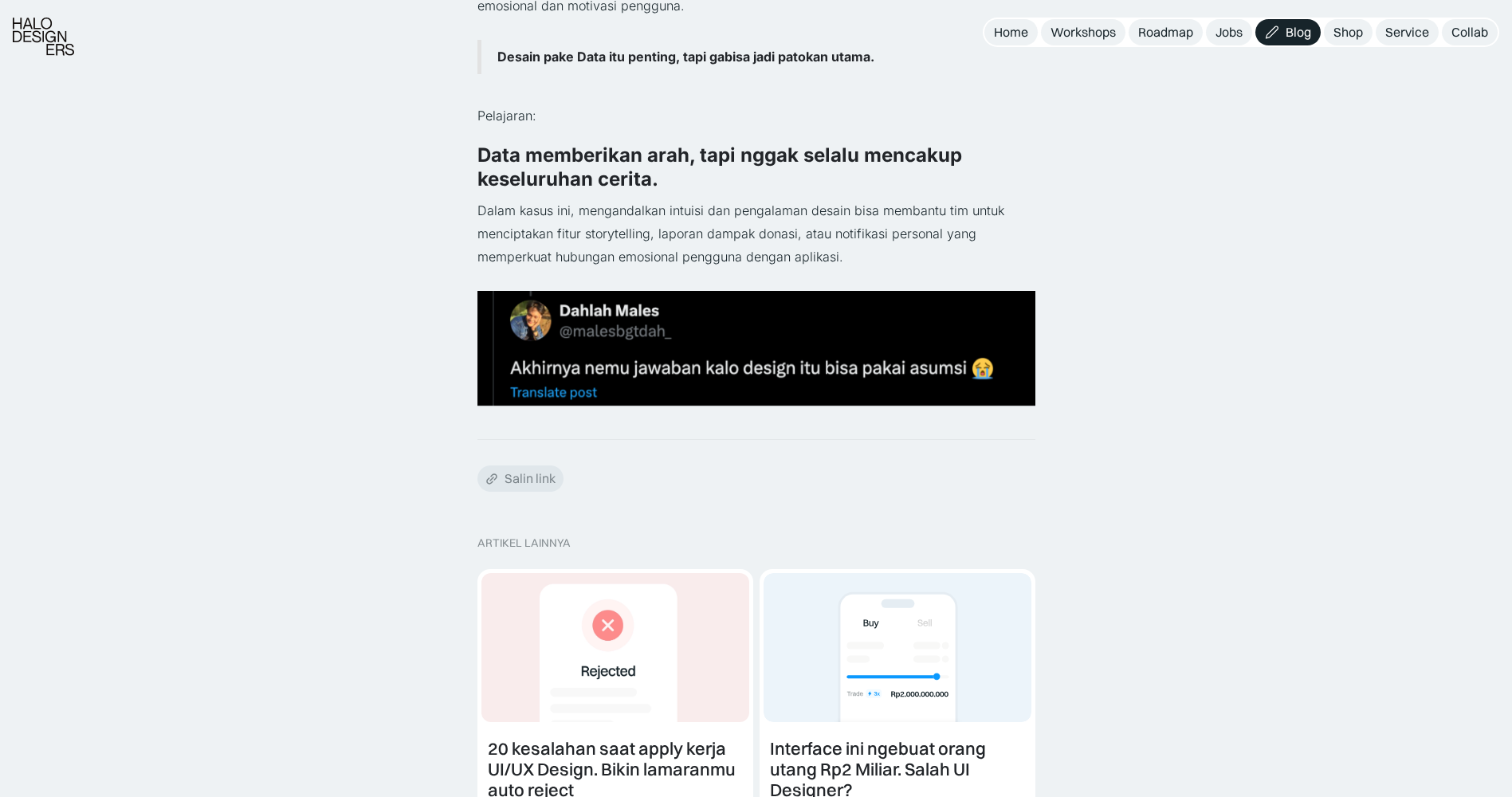
click at [1073, 381] on div at bounding box center [1281, 458] width 439 height 2831
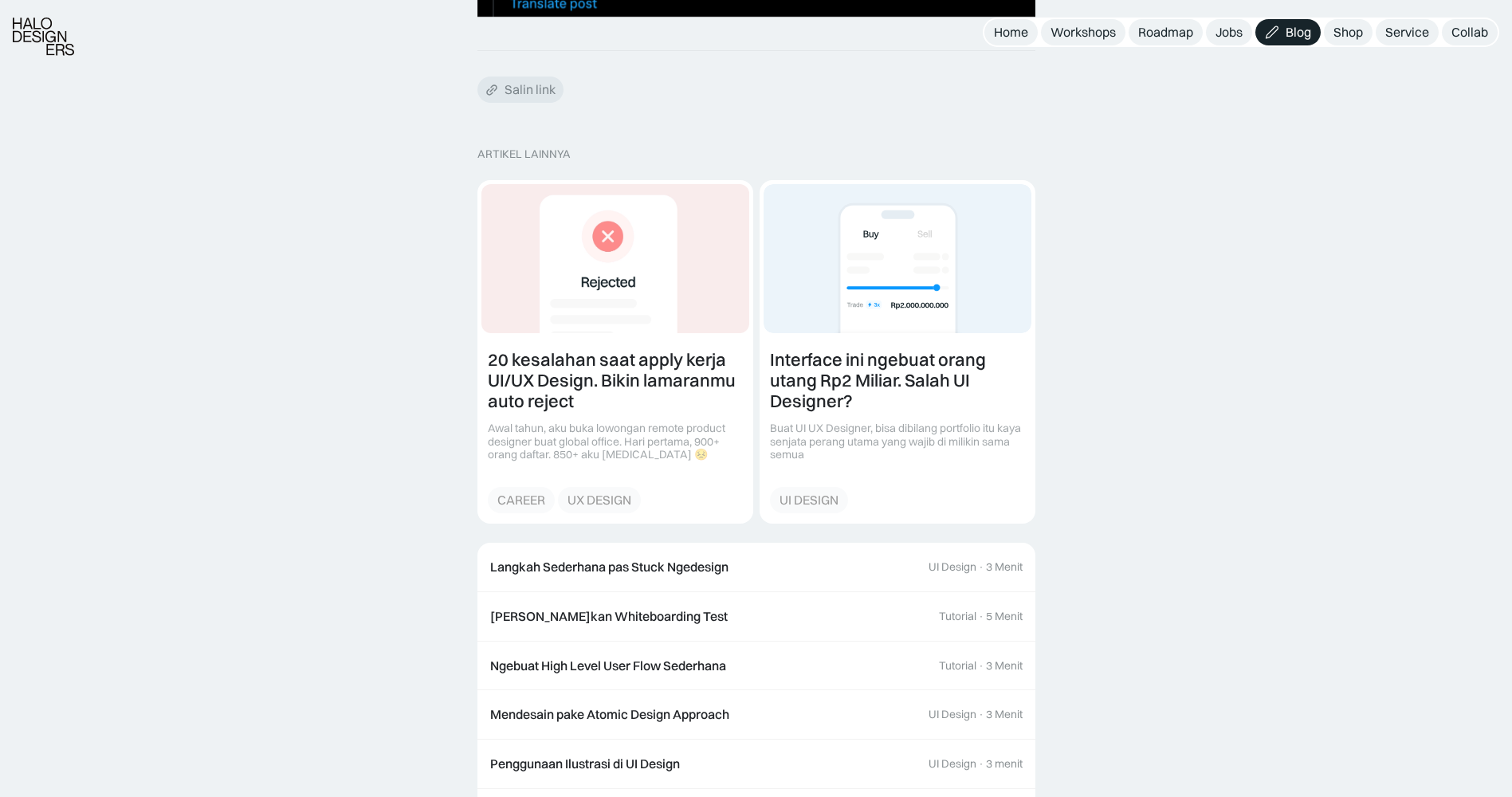
scroll to position [1515, 0]
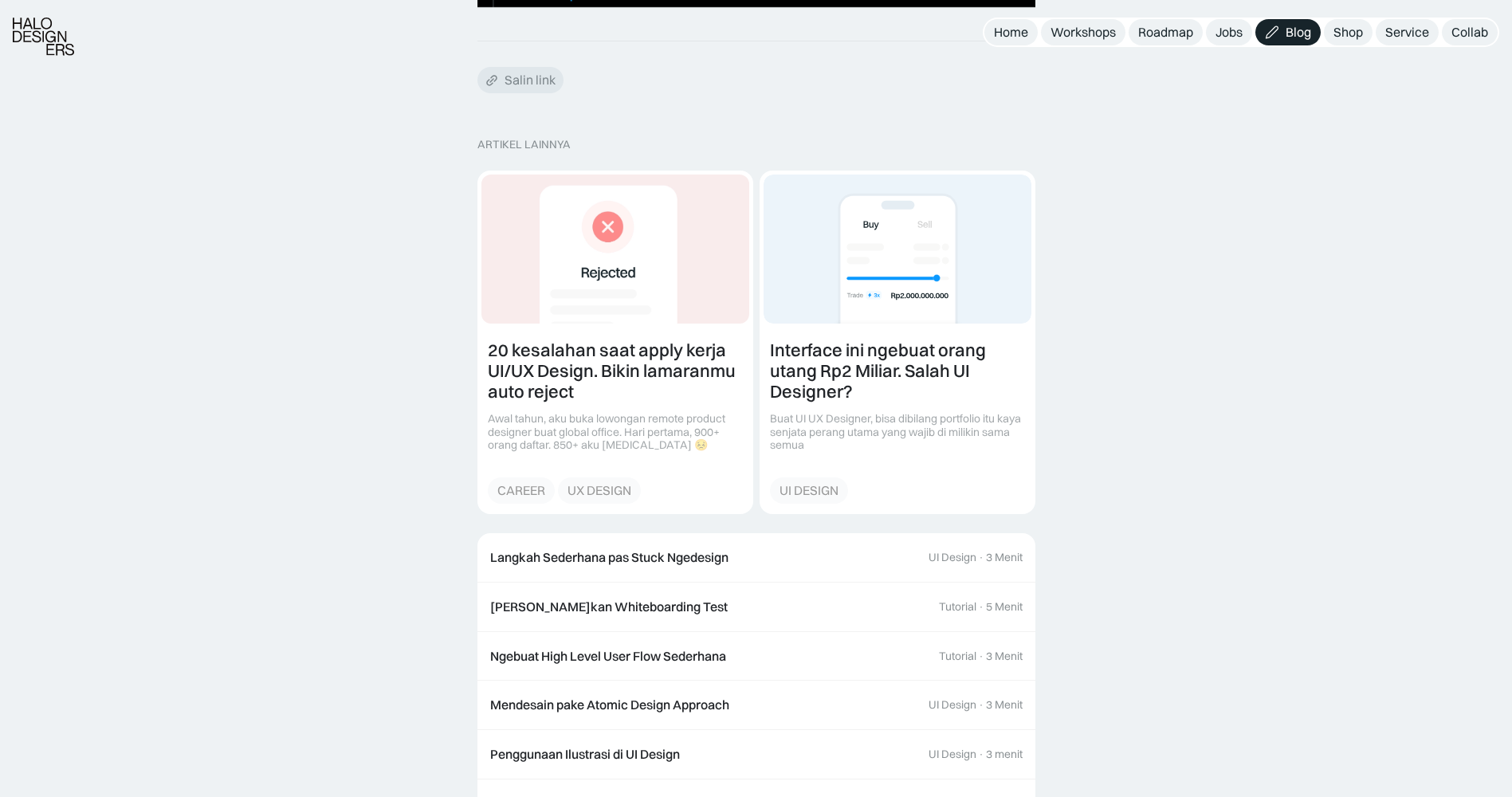
click at [1131, 371] on div at bounding box center [1281, 60] width 439 height 2831
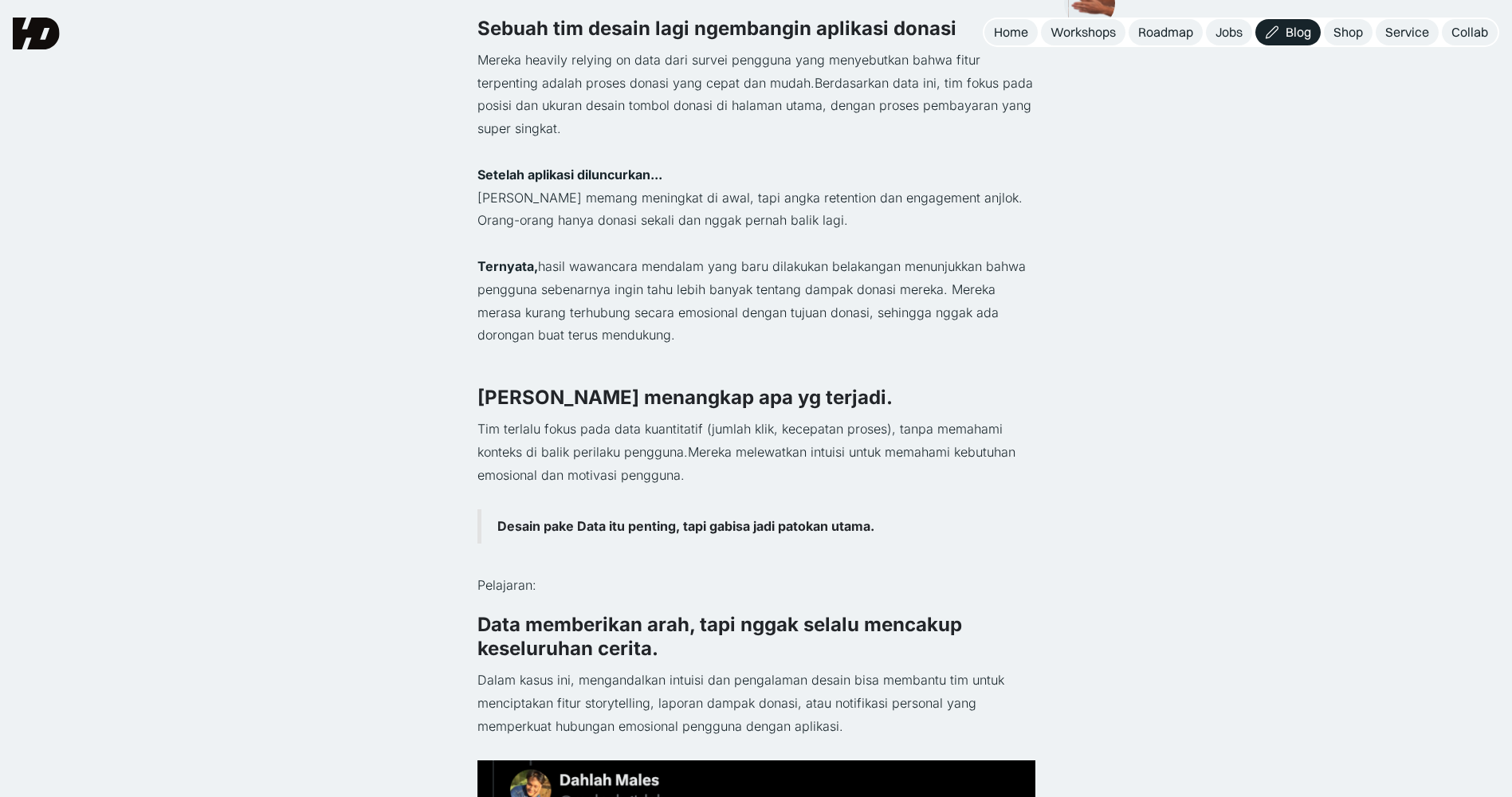
scroll to position [0, 0]
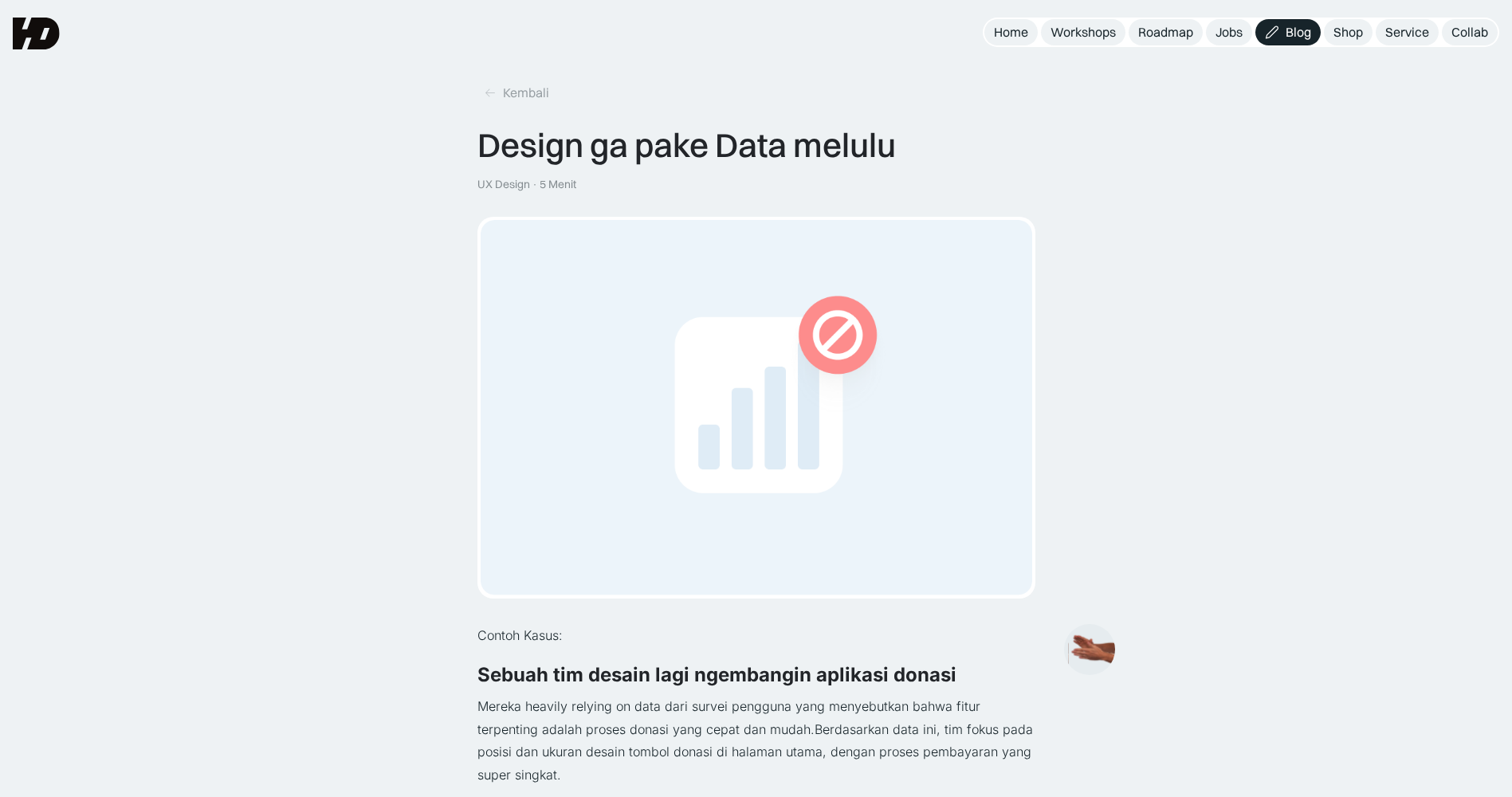
click at [42, 31] on img at bounding box center [36, 34] width 47 height 32
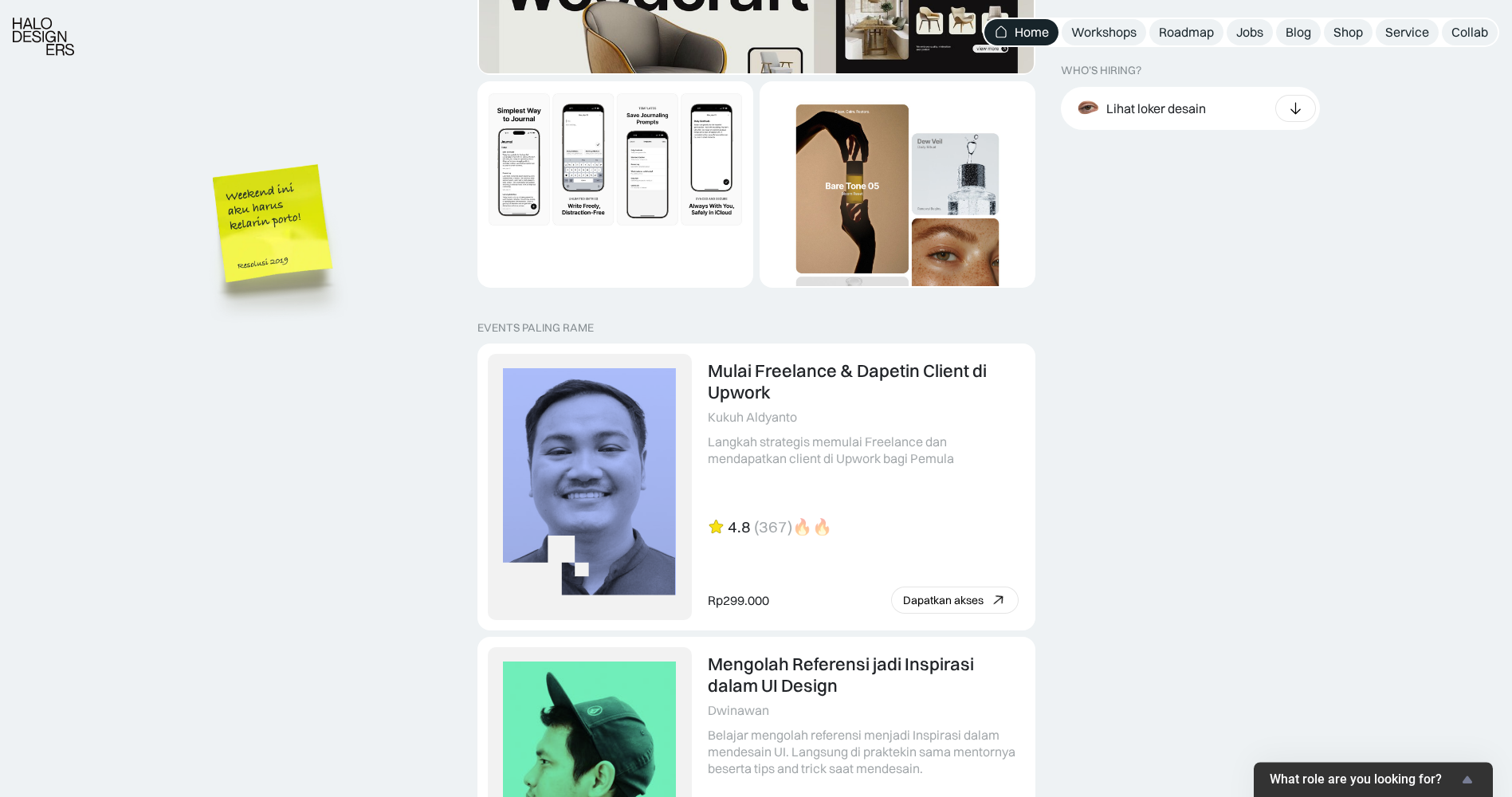
scroll to position [3110, 0]
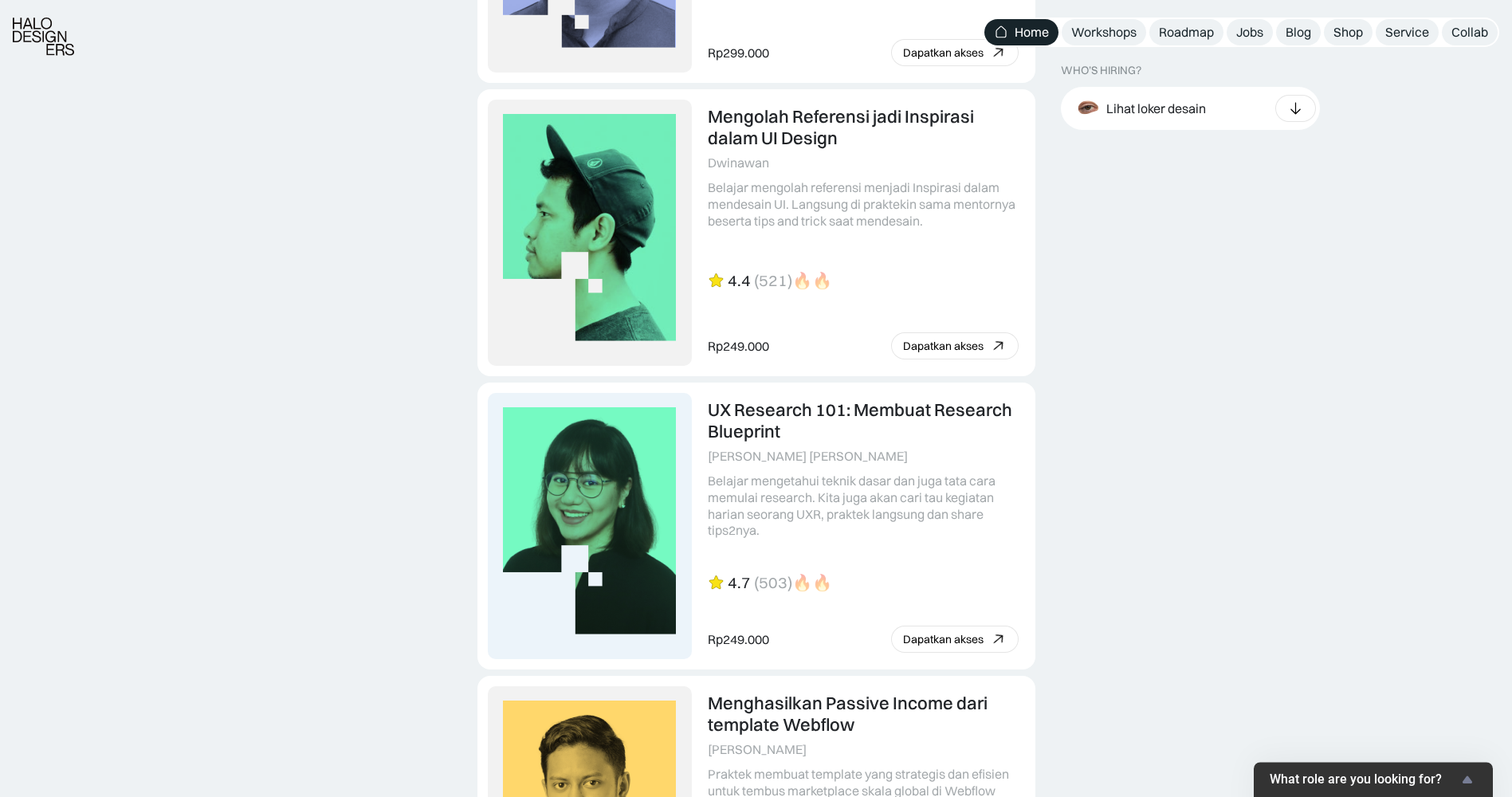
scroll to position [3668, 0]
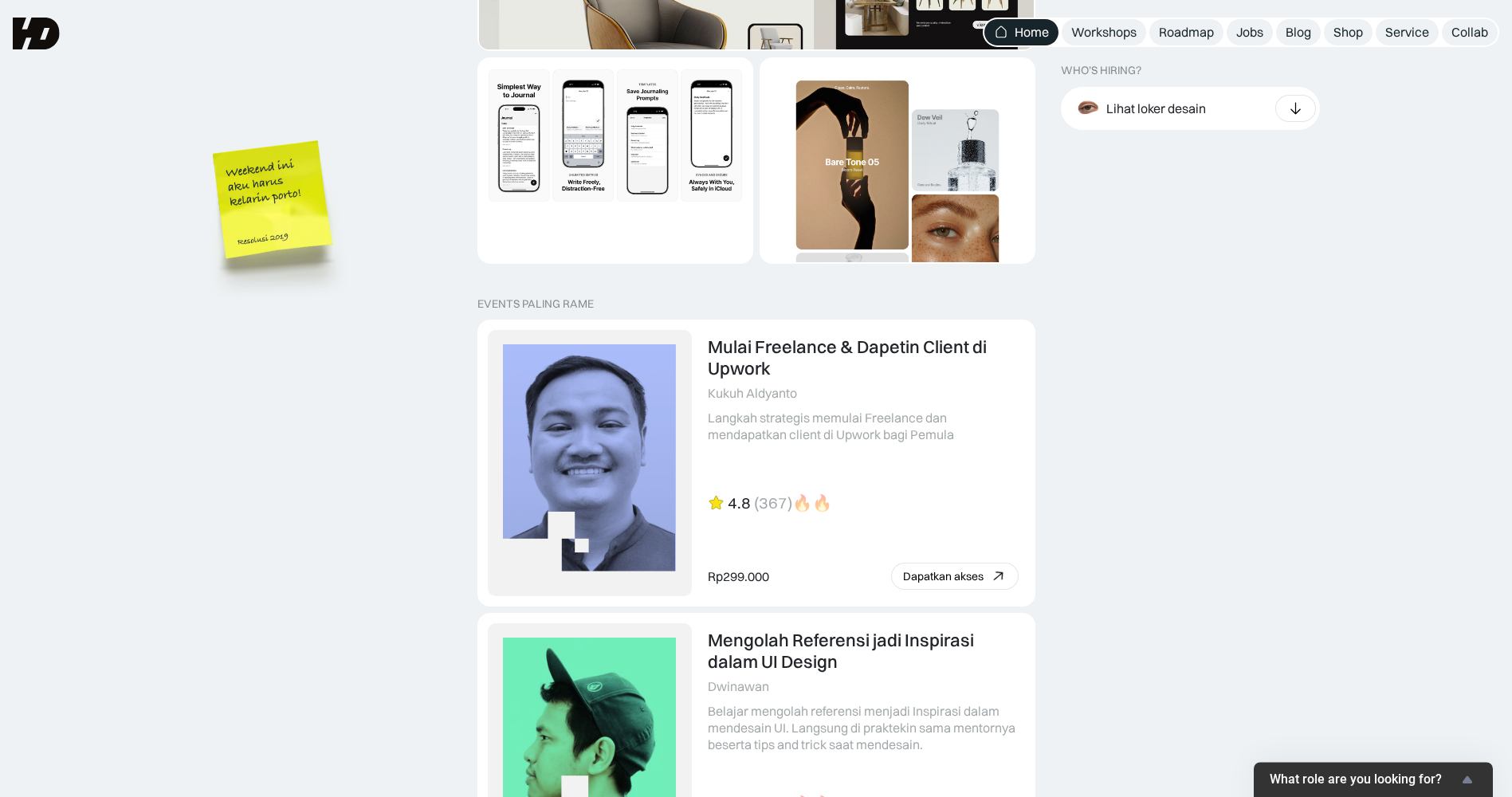
scroll to position [3110, 0]
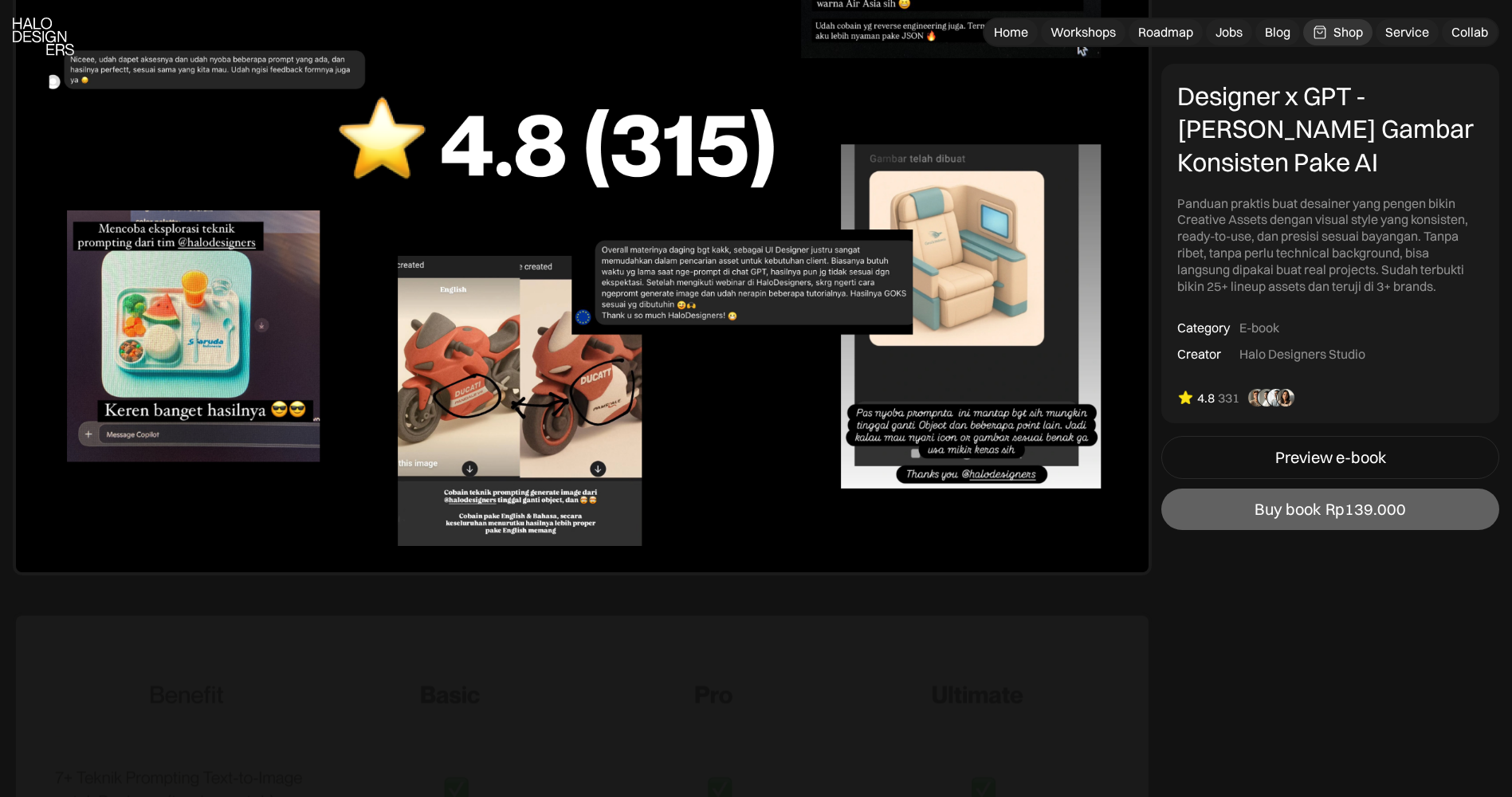
scroll to position [8292, 0]
